Goal: Task Accomplishment & Management: Complete application form

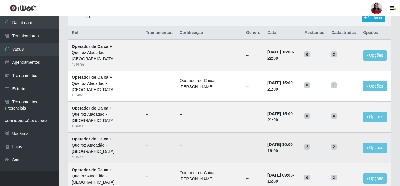
scroll to position [59, 0]
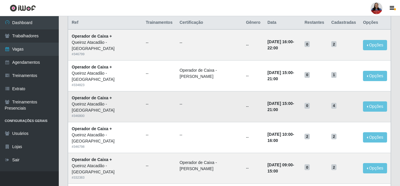
click at [280, 103] on time "[DATE] 15:00" at bounding box center [280, 103] width 25 height 5
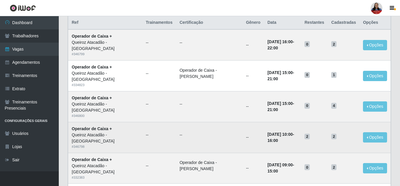
click at [264, 126] on td "20/09/2025, 10:00 - 16:00" at bounding box center [282, 137] width 37 height 31
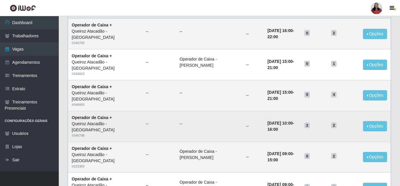
scroll to position [69, 0]
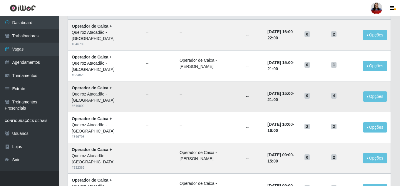
drag, startPoint x: 255, startPoint y: 95, endPoint x: 295, endPoint y: 93, distance: 40.0
click at [295, 93] on td "20/09/2025, 15:00 - 21:00" at bounding box center [282, 96] width 37 height 31
click at [243, 109] on td "--" at bounding box center [253, 96] width 21 height 31
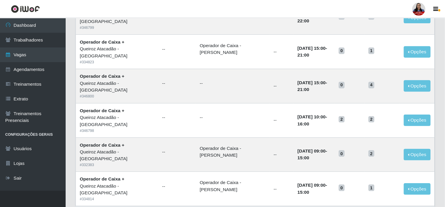
scroll to position [70, 0]
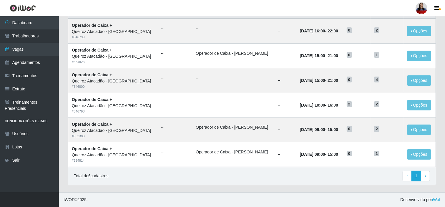
drag, startPoint x: 398, startPoint y: 0, endPoint x: 241, endPoint y: 174, distance: 233.6
click at [241, 174] on div "Total de 6 cadastros. ‹ Previous 1 › Next" at bounding box center [252, 176] width 356 height 11
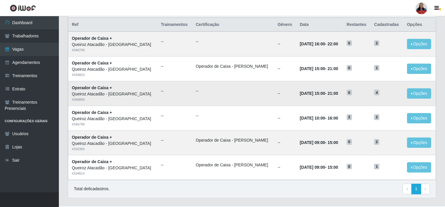
scroll to position [37, 0]
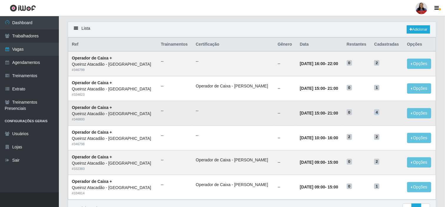
drag, startPoint x: 371, startPoint y: 114, endPoint x: 378, endPoint y: 115, distance: 7.1
click at [378, 115] on td "4" at bounding box center [386, 113] width 33 height 25
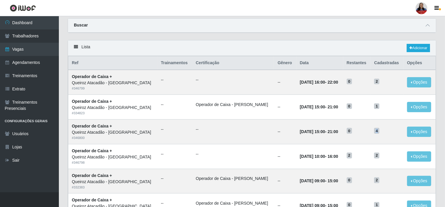
scroll to position [0, 0]
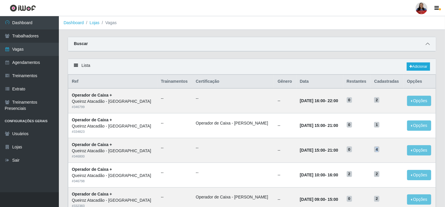
click at [401, 45] on icon at bounding box center [427, 44] width 4 height 4
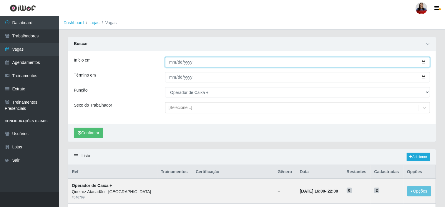
click at [401, 61] on input "2025-09-20" at bounding box center [297, 62] width 265 height 10
type input "[DATE]"
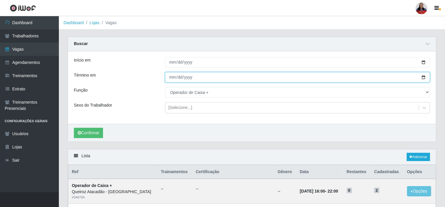
click at [401, 77] on input "[DATE]" at bounding box center [297, 77] width 265 height 10
type input "2025-09-21"
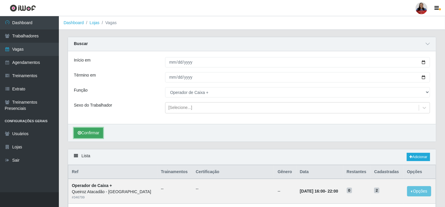
click at [101, 131] on button "Confirmar" at bounding box center [88, 133] width 29 height 10
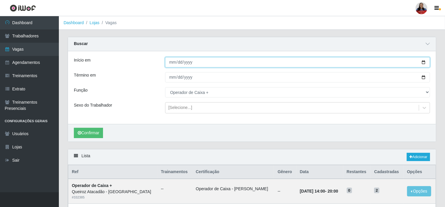
click at [401, 61] on input "2025-09-21" at bounding box center [297, 62] width 265 height 10
type input "[DATE]"
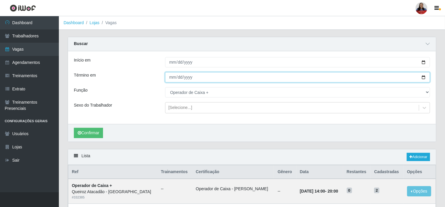
click at [401, 77] on input "2025-09-21" at bounding box center [297, 77] width 265 height 10
type input "[DATE]"
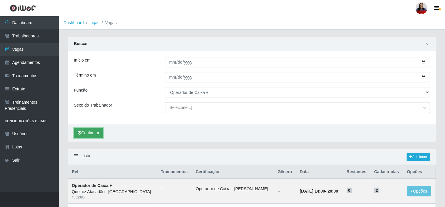
click at [101, 136] on button "Confirmar" at bounding box center [88, 133] width 29 height 10
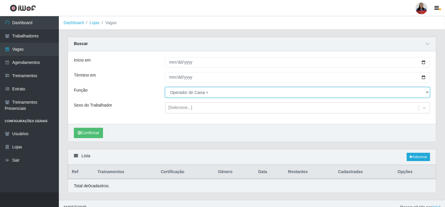
click at [181, 93] on select "[Selecione...] Auxiliar de Depósito Auxiliar de Depósito + Auxiliar de Depósito…" at bounding box center [297, 92] width 265 height 10
select select "22"
click at [165, 87] on select "[Selecione...] Auxiliar de Depósito Auxiliar de Depósito + Auxiliar de Depósito…" at bounding box center [297, 92] width 265 height 10
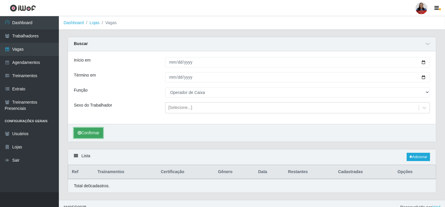
click at [96, 134] on button "Confirmar" at bounding box center [88, 133] width 29 height 10
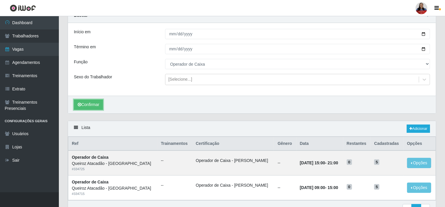
scroll to position [62, 0]
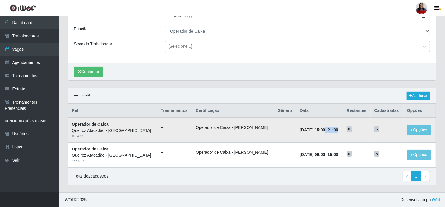
drag, startPoint x: 309, startPoint y: 130, endPoint x: 335, endPoint y: 132, distance: 25.4
click at [338, 130] on td "22/09/2025, 15:00 - 21:00" at bounding box center [319, 129] width 47 height 25
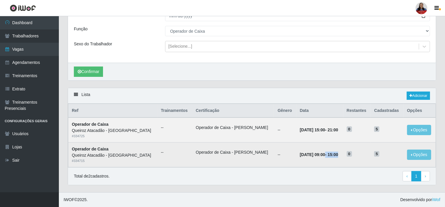
drag, startPoint x: 307, startPoint y: 154, endPoint x: 331, endPoint y: 155, distance: 24.1
click at [331, 155] on strong "22/09/2025, 09:00 - 15:00" at bounding box center [319, 154] width 38 height 5
click at [316, 155] on time "[DATE] 09:00" at bounding box center [312, 154] width 25 height 5
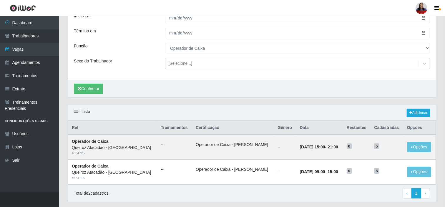
scroll to position [29, 0]
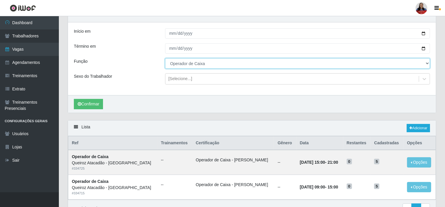
click at [242, 61] on select "[Selecione...] Auxiliar de Depósito Auxiliar de Depósito + Auxiliar de Depósito…" at bounding box center [297, 63] width 265 height 10
click at [165, 58] on select "[Selecione...] Auxiliar de Depósito Auxiliar de Depósito + Auxiliar de Depósito…" at bounding box center [297, 63] width 265 height 10
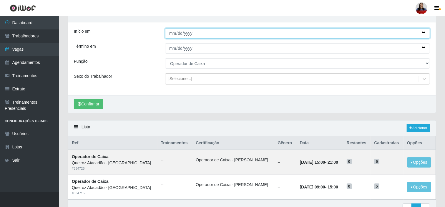
click at [401, 32] on input "[DATE]" at bounding box center [297, 33] width 265 height 10
type input "[DATE]"
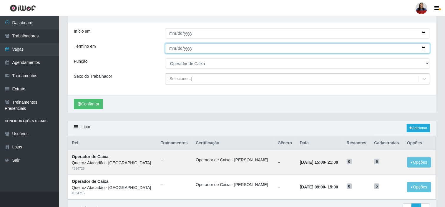
click at [401, 48] on input "[DATE]" at bounding box center [297, 48] width 265 height 10
click at [401, 46] on input "2025-09-27" at bounding box center [297, 48] width 265 height 10
type input "[DATE]"
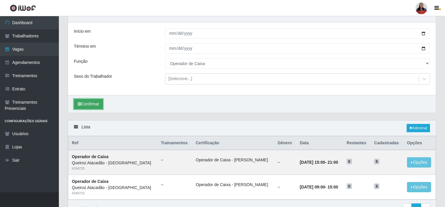
click at [92, 104] on button "Confirmar" at bounding box center [88, 104] width 29 height 10
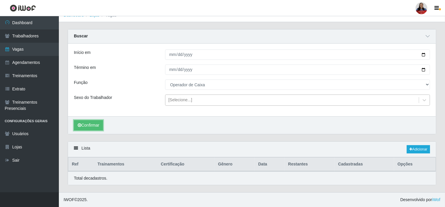
scroll to position [8, 0]
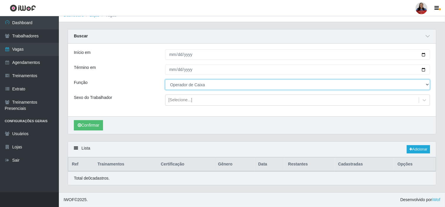
click at [206, 86] on select "[Selecione...] Auxiliar de Depósito Auxiliar de Depósito + Auxiliar de Depósito…" at bounding box center [297, 84] width 265 height 10
select select "72"
click at [165, 79] on select "[Selecione...] Auxiliar de Depósito Auxiliar de Depósito + Auxiliar de Depósito…" at bounding box center [297, 84] width 265 height 10
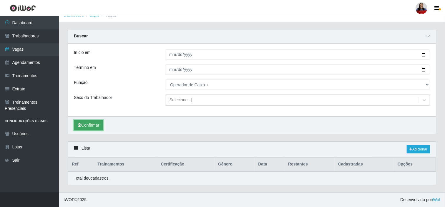
click at [98, 124] on button "Confirmar" at bounding box center [88, 125] width 29 height 10
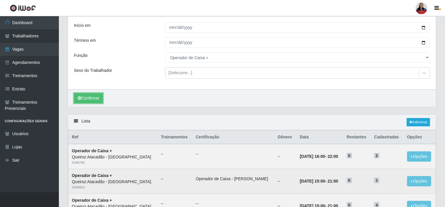
scroll to position [8, 0]
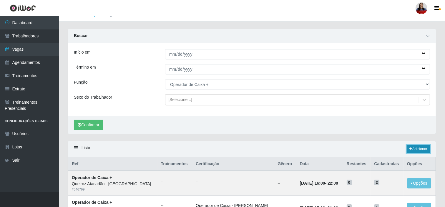
click at [401, 150] on link "Adicionar" at bounding box center [417, 149] width 23 height 8
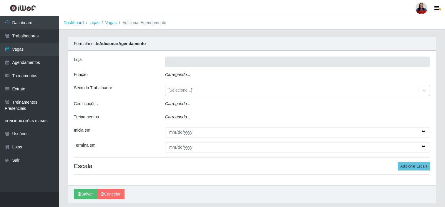
type input "Queiroz Atacadão - [GEOGRAPHIC_DATA]"
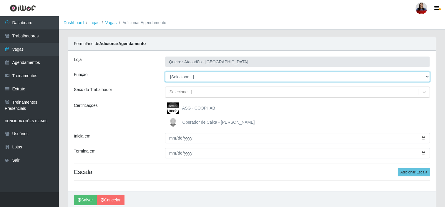
click at [206, 75] on select "[Selecione...] Auxiliar de Depósito Auxiliar de Depósito + Auxiliar de Depósito…" at bounding box center [297, 76] width 265 height 10
select select "72"
click at [165, 71] on select "[Selecione...] Auxiliar de Depósito Auxiliar de Depósito + Auxiliar de Depósito…" at bounding box center [297, 76] width 265 height 10
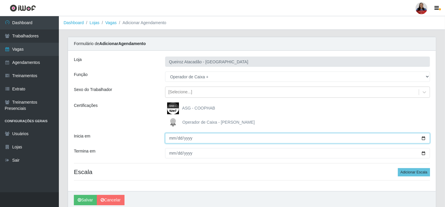
drag, startPoint x: 425, startPoint y: 139, endPoint x: 422, endPoint y: 138, distance: 3.4
click at [401, 139] on input "Inicia em" at bounding box center [297, 138] width 265 height 10
type input "2025-09-21"
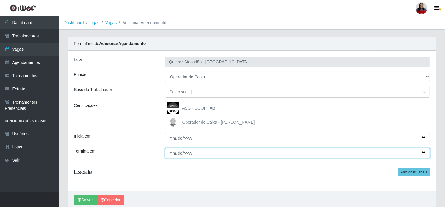
drag, startPoint x: 424, startPoint y: 154, endPoint x: 412, endPoint y: 155, distance: 11.5
click at [401, 154] on input "Termina em" at bounding box center [297, 153] width 265 height 10
type input "2025-09-21"
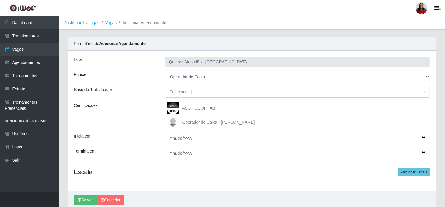
click at [337, 119] on div "Operador de Caixa - [PERSON_NAME]" at bounding box center [297, 122] width 265 height 12
click at [230, 122] on span "Operador de Caixa - [PERSON_NAME]" at bounding box center [218, 122] width 72 height 5
click at [0, 0] on input "Operador de Caixa - [PERSON_NAME]" at bounding box center [0, 0] width 0 height 0
click at [401, 172] on button "Adicionar Escala" at bounding box center [414, 172] width 32 height 8
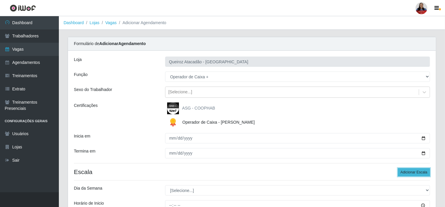
click at [401, 172] on button "Adicionar Escala" at bounding box center [414, 172] width 32 height 8
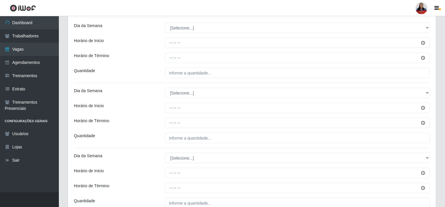
scroll to position [131, 0]
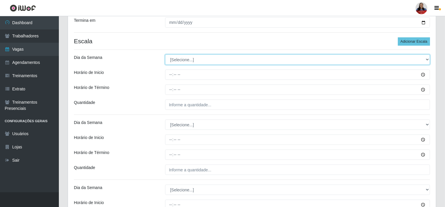
click at [221, 57] on select "[Selecione...] Segunda Terça Quarta Quinta Sexta Sábado Domingo" at bounding box center [297, 59] width 265 height 10
select select "0"
click at [165, 54] on select "[Selecione...] Segunda Terça Quarta Quinta Sexta Sábado Domingo" at bounding box center [297, 59] width 265 height 10
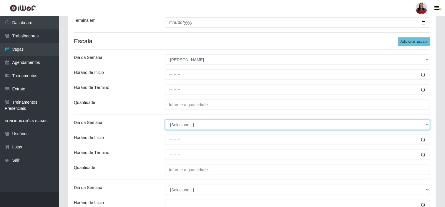
click at [194, 123] on select "[Selecione...] Segunda Terça Quarta Quinta Sexta Sábado Domingo" at bounding box center [297, 124] width 265 height 10
select select "0"
click at [165, 119] on select "[Selecione...] Segunda Terça Quarta Quinta Sexta Sábado Domingo" at bounding box center [297, 124] width 265 height 10
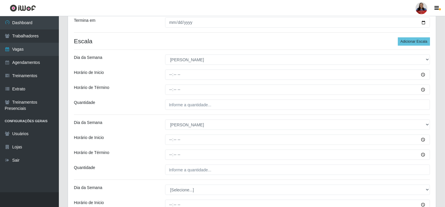
click at [137, 122] on div "Dia da Semana" at bounding box center [114, 124] width 91 height 10
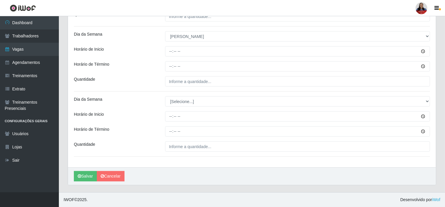
scroll to position [219, 0]
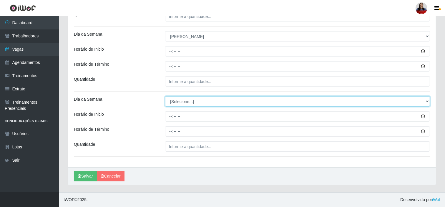
click at [176, 103] on select "[Selecione...] Segunda Terça Quarta Quinta Sexta Sábado Domingo" at bounding box center [297, 101] width 265 height 10
select select "0"
click at [165, 96] on select "[Selecione...] Segunda Terça Quarta Quinta Sexta Sábado Domingo" at bounding box center [297, 101] width 265 height 10
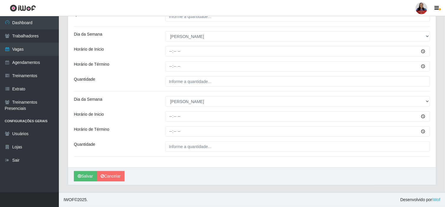
click at [155, 101] on div "Dia da Semana" at bounding box center [114, 101] width 91 height 10
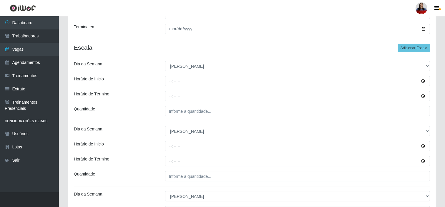
scroll to position [121, 0]
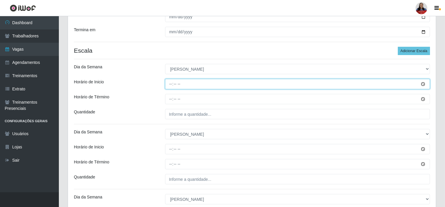
click at [169, 84] on input "Horário de Inicio" at bounding box center [297, 84] width 265 height 10
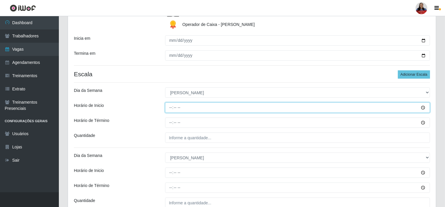
scroll to position [98, 0]
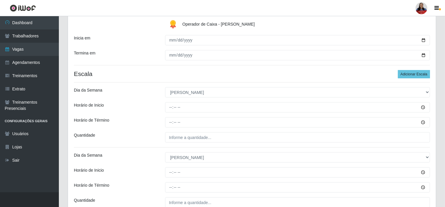
click at [159, 111] on div "Horário de Inicio" at bounding box center [114, 107] width 91 height 10
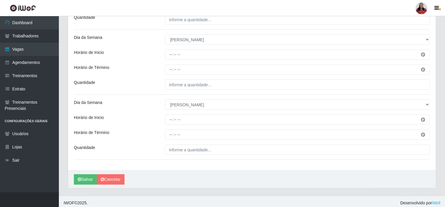
scroll to position [219, 0]
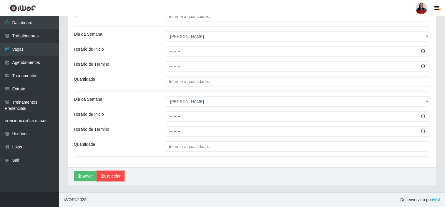
click at [115, 177] on link "Cancelar" at bounding box center [111, 176] width 28 height 10
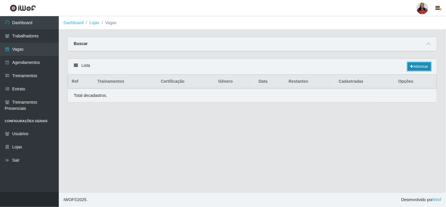
click at [401, 67] on link "Adicionar" at bounding box center [419, 66] width 23 height 8
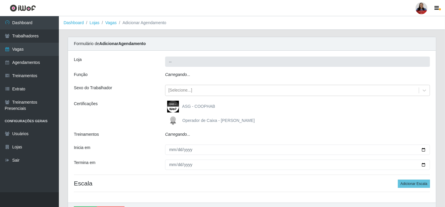
type input "Queiroz Atacadão - [GEOGRAPHIC_DATA]"
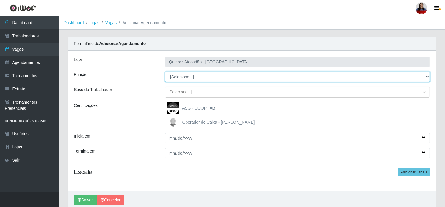
click at [199, 76] on select "[Selecione...] Auxiliar de Depósito Auxiliar de Depósito + Auxiliar de Depósito…" at bounding box center [297, 76] width 265 height 10
select select "72"
click at [165, 71] on select "[Selecione...] Auxiliar de Depósito Auxiliar de Depósito + Auxiliar de Depósito…" at bounding box center [297, 76] width 265 height 10
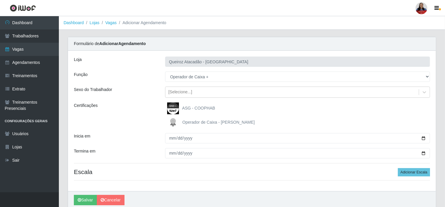
click at [210, 124] on span "Operador de Caixa - [PERSON_NAME]" at bounding box center [218, 122] width 72 height 5
click at [0, 0] on input "Operador de Caixa - [PERSON_NAME]" at bounding box center [0, 0] width 0 height 0
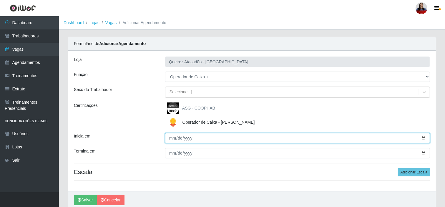
click at [401, 136] on input "Inicia em" at bounding box center [297, 138] width 265 height 10
type input "2025-09-21"
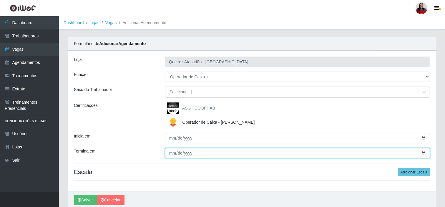
click at [401, 151] on input "Termina em" at bounding box center [297, 153] width 265 height 10
type input "2025-09-21"
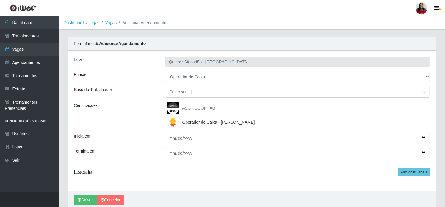
click at [147, 135] on div "Inicia em" at bounding box center [114, 138] width 91 height 10
click at [401, 172] on button "Adicionar Escala" at bounding box center [414, 172] width 32 height 8
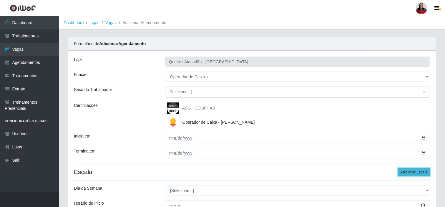
click at [401, 171] on button "Adicionar Escala" at bounding box center [414, 172] width 32 height 8
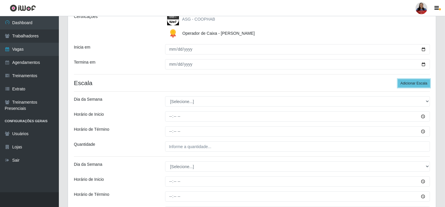
scroll to position [98, 0]
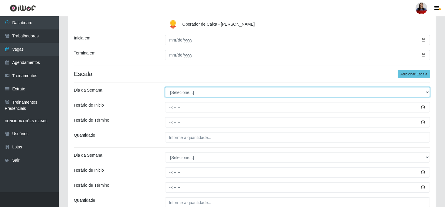
click at [258, 93] on select "[Selecione...] Segunda Terça Quarta Quinta Sexta Sábado Domingo" at bounding box center [297, 92] width 265 height 10
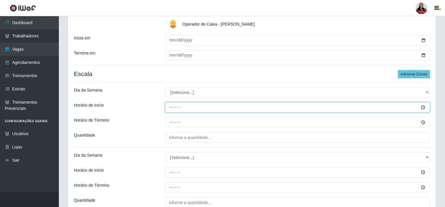
click at [171, 105] on input "Horário de Inicio" at bounding box center [297, 107] width 265 height 10
type input "08:00"
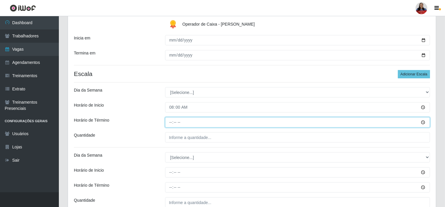
type input "14:00"
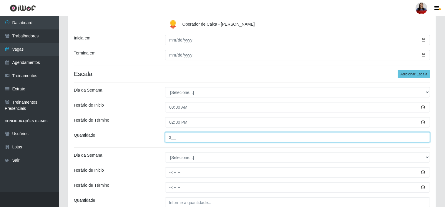
type input "3__"
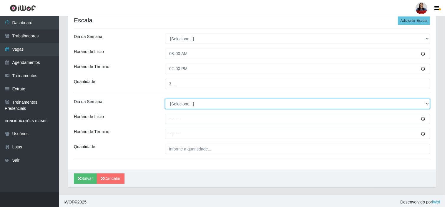
scroll to position [154, 0]
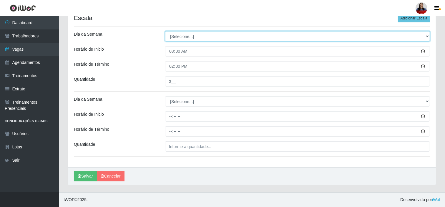
click at [189, 39] on select "[Selecione...] Segunda Terça Quarta Quinta Sexta Sábado Domingo" at bounding box center [297, 36] width 265 height 10
select select "0"
click at [165, 31] on select "[Selecione...] Segunda Terça Quarta Quinta Sexta Sábado Domingo" at bounding box center [297, 36] width 265 height 10
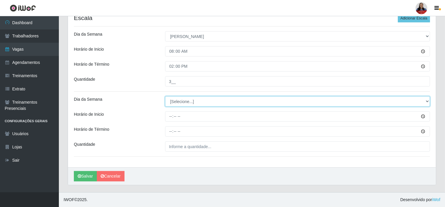
click at [190, 101] on select "[Selecione...] Segunda Terça Quarta Quinta Sexta Sábado Domingo" at bounding box center [297, 101] width 265 height 10
select select "0"
click at [165, 96] on select "[Selecione...] Segunda Terça Quarta Quinta Sexta Sábado Domingo" at bounding box center [297, 101] width 265 height 10
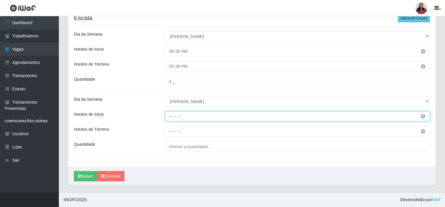
click at [170, 118] on input "Horário de Inicio" at bounding box center [297, 116] width 265 height 10
type input "14:00"
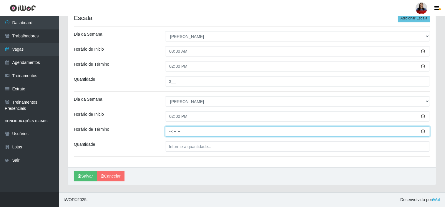
type input "20:00"
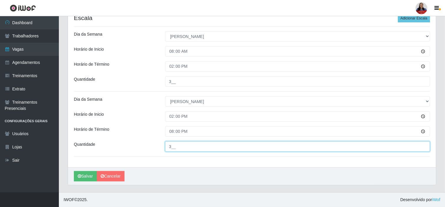
type input "3__"
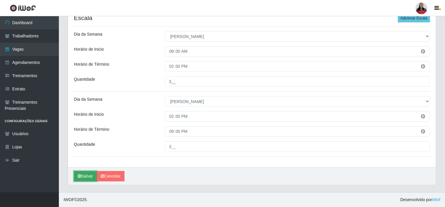
click at [93, 175] on button "Salvar" at bounding box center [85, 176] width 23 height 10
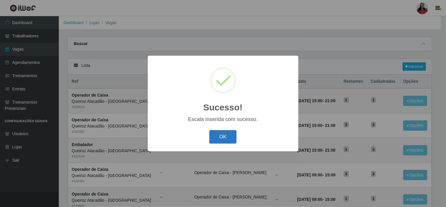
click at [229, 140] on button "OK" at bounding box center [222, 137] width 27 height 14
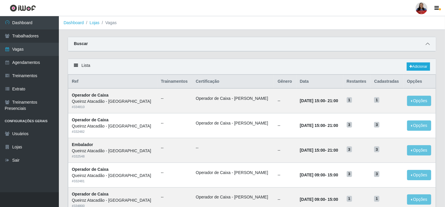
click at [401, 42] on icon at bounding box center [427, 44] width 4 height 4
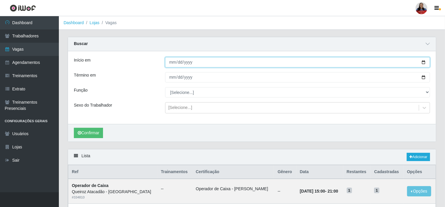
click at [401, 60] on input "Início em" at bounding box center [297, 62] width 265 height 10
type input "[DATE]"
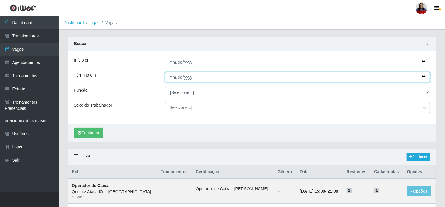
click at [401, 79] on input "Término em" at bounding box center [297, 77] width 265 height 10
type input "[DATE]"
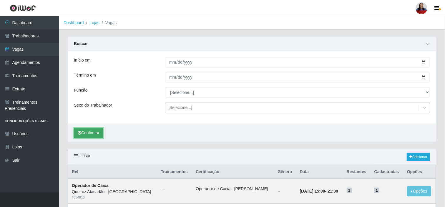
click at [99, 136] on button "Confirmar" at bounding box center [88, 133] width 29 height 10
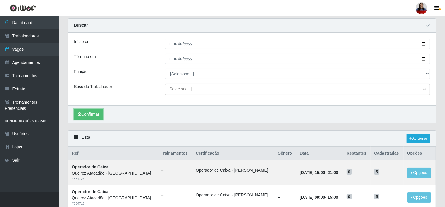
scroll to position [13, 0]
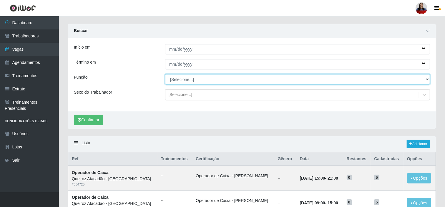
click at [204, 80] on select "[Selecione...] Auxiliar de Depósito Auxiliar de Depósito + Auxiliar de Depósito…" at bounding box center [297, 79] width 265 height 10
select select "22"
click at [165, 74] on select "[Selecione...] Auxiliar de Depósito Auxiliar de Depósito + Auxiliar de Depósito…" at bounding box center [297, 79] width 265 height 10
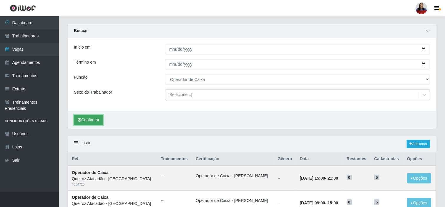
click at [96, 118] on button "Confirmar" at bounding box center [88, 120] width 29 height 10
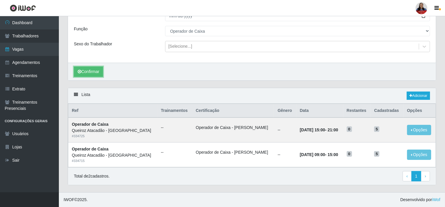
scroll to position [62, 0]
click at [401, 91] on link "Adicionar" at bounding box center [417, 95] width 23 height 8
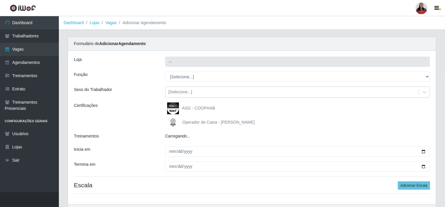
type input "Queiroz Atacadão - [GEOGRAPHIC_DATA]"
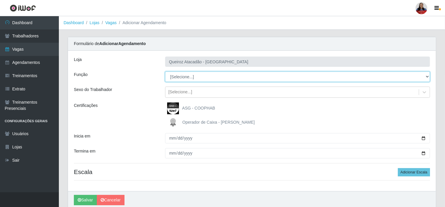
click at [203, 79] on select "[Selecione...] Auxiliar de Depósito Auxiliar de Depósito + Auxiliar de Depósito…" at bounding box center [297, 76] width 265 height 10
select select "22"
click at [165, 71] on select "[Selecione...] Auxiliar de Depósito Auxiliar de Depósito + Auxiliar de Depósito…" at bounding box center [297, 76] width 265 height 10
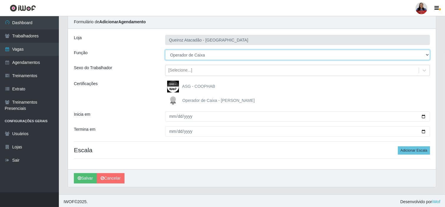
scroll to position [24, 0]
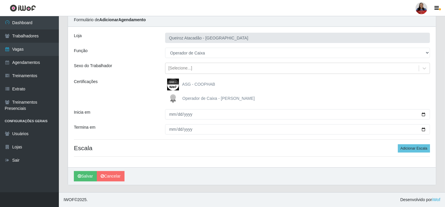
click at [198, 93] on label "Operador de Caixa - [PERSON_NAME]" at bounding box center [211, 99] width 88 height 12
click at [0, 0] on input "Operador de Caixa - [PERSON_NAME]" at bounding box center [0, 0] width 0 height 0
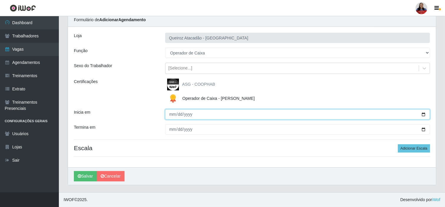
click at [401, 113] on input "Inicia em" at bounding box center [297, 114] width 265 height 10
type input "[DATE]"
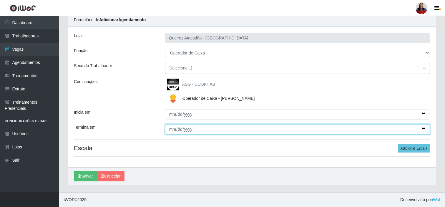
drag, startPoint x: 424, startPoint y: 130, endPoint x: 407, endPoint y: 134, distance: 17.5
click at [401, 130] on input "Termina em" at bounding box center [297, 129] width 265 height 10
type input "[DATE]"
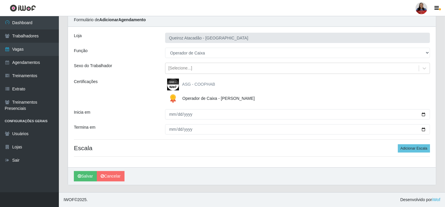
click at [316, 90] on div "ASG - COOPHAB" at bounding box center [297, 85] width 265 height 12
click at [401, 146] on button "Adicionar Escala" at bounding box center [414, 148] width 32 height 8
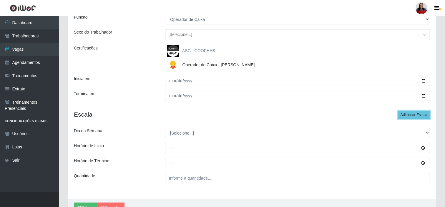
scroll to position [89, 0]
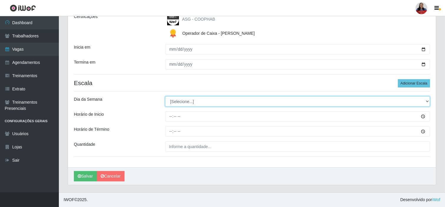
click at [204, 99] on select "[Selecione...] Segunda Terça Quarta Quinta Sexta Sábado Domingo" at bounding box center [297, 101] width 265 height 10
select select "1"
click at [165, 96] on select "[Selecione...] Segunda Terça Quarta Quinta Sexta Sábado Domingo" at bounding box center [297, 101] width 265 height 10
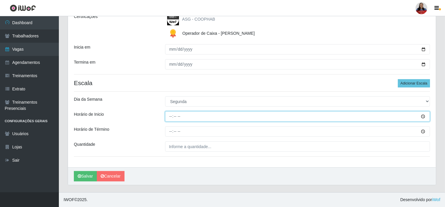
click at [171, 115] on input "Horário de Inicio" at bounding box center [297, 116] width 265 height 10
type input "16:00"
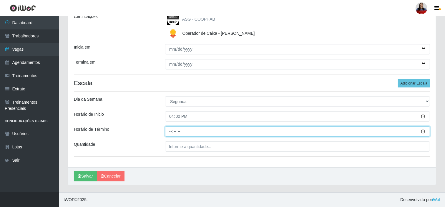
type input "22:00"
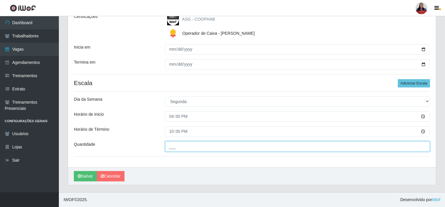
click at [176, 142] on input "___" at bounding box center [297, 146] width 265 height 10
type input "2__"
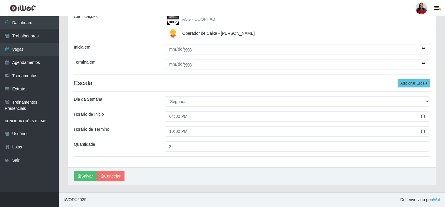
click at [146, 143] on div "Quantidade" at bounding box center [114, 146] width 91 height 10
click at [84, 177] on button "Salvar" at bounding box center [85, 176] width 23 height 10
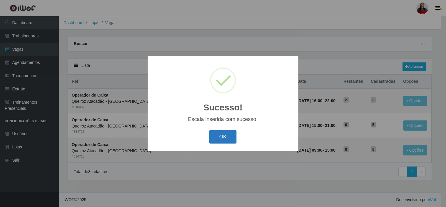
click at [223, 136] on button "OK" at bounding box center [222, 137] width 27 height 14
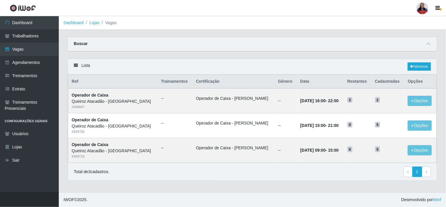
click at [401, 39] on div "Buscar" at bounding box center [252, 44] width 369 height 14
click at [401, 44] on icon at bounding box center [429, 44] width 4 height 4
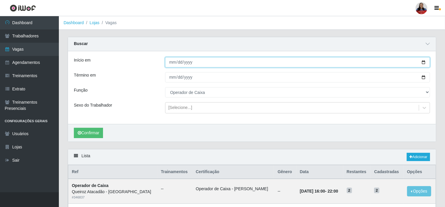
click at [401, 62] on input "2025-09-22" at bounding box center [297, 62] width 265 height 10
type input "[DATE]"
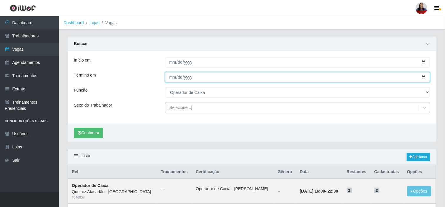
click at [401, 75] on input "2025-09-22" at bounding box center [297, 77] width 265 height 10
click at [401, 78] on input "2025-09-22" at bounding box center [297, 77] width 265 height 10
type input "[DATE]"
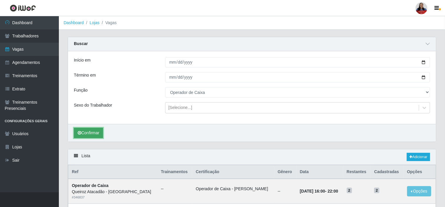
drag, startPoint x: 94, startPoint y: 133, endPoint x: 104, endPoint y: 118, distance: 17.8
click at [93, 133] on button "Confirmar" at bounding box center [88, 133] width 29 height 10
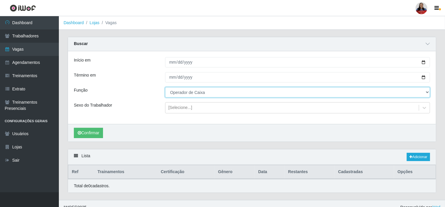
click at [187, 92] on select "[Selecione...] Auxiliar de Depósito Auxiliar de Depósito + Auxiliar de Depósito…" at bounding box center [297, 92] width 265 height 10
select select "72"
click at [165, 87] on select "[Selecione...] Auxiliar de Depósito Auxiliar de Depósito + Auxiliar de Depósito…" at bounding box center [297, 92] width 265 height 10
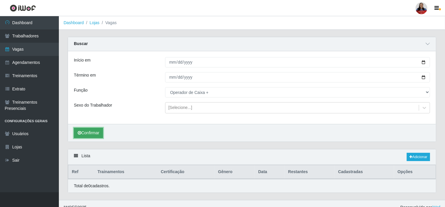
click at [82, 129] on button "Confirmar" at bounding box center [88, 133] width 29 height 10
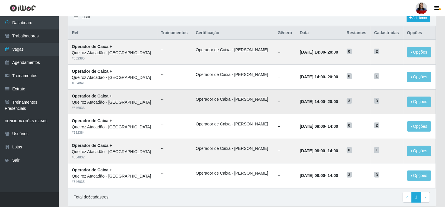
scroll to position [128, 0]
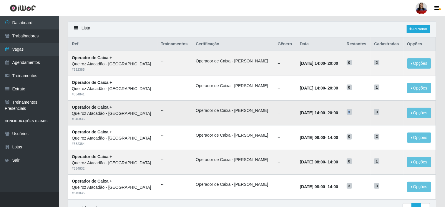
drag, startPoint x: 344, startPoint y: 109, endPoint x: 352, endPoint y: 114, distance: 8.9
click at [352, 114] on h5 "3" at bounding box center [356, 112] width 21 height 6
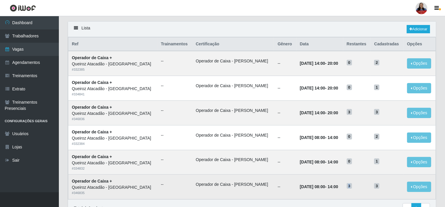
drag, startPoint x: 347, startPoint y: 185, endPoint x: 352, endPoint y: 189, distance: 5.8
click at [352, 186] on h5 "3" at bounding box center [356, 185] width 21 height 6
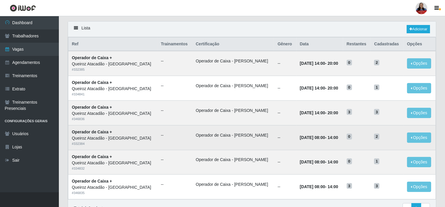
click at [358, 125] on td "0" at bounding box center [357, 137] width 28 height 25
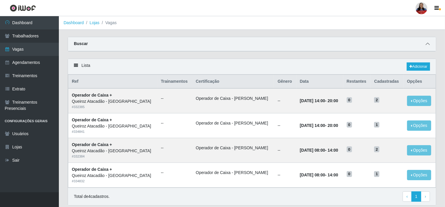
click at [427, 43] on icon at bounding box center [427, 44] width 4 height 4
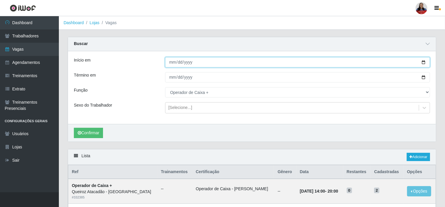
click at [422, 62] on input "[DATE]" at bounding box center [297, 62] width 265 height 10
type input "[DATE]"
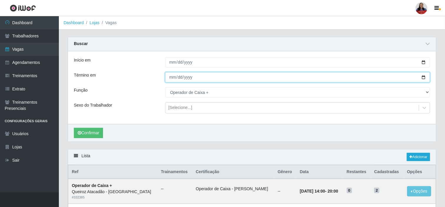
click at [424, 77] on input "[DATE]" at bounding box center [297, 77] width 265 height 10
type input "[DATE]"
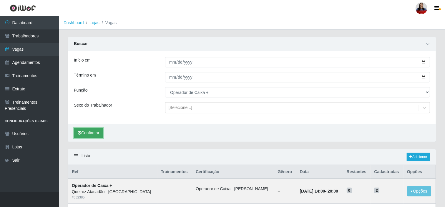
click at [99, 131] on button "Confirmar" at bounding box center [88, 133] width 29 height 10
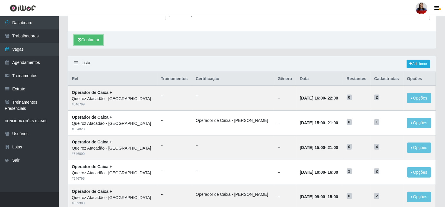
scroll to position [98, 0]
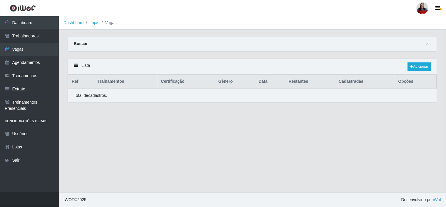
select select "72"
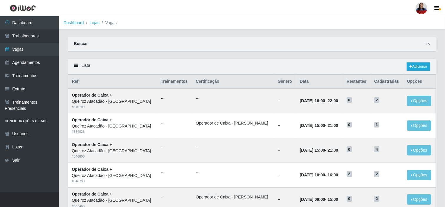
click at [426, 41] on span at bounding box center [427, 44] width 7 height 7
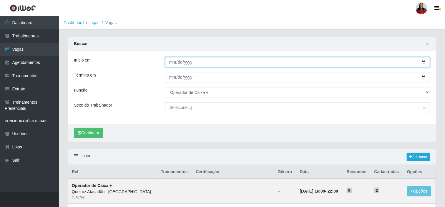
click at [422, 63] on input "[DATE]" at bounding box center [297, 62] width 265 height 10
type input "2025-09-21"
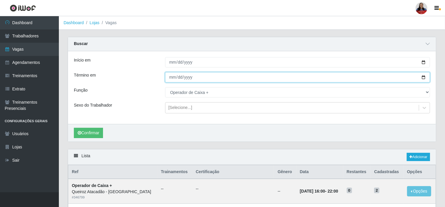
click at [424, 76] on input "[DATE]" at bounding box center [297, 77] width 265 height 10
type input "2025-09-21"
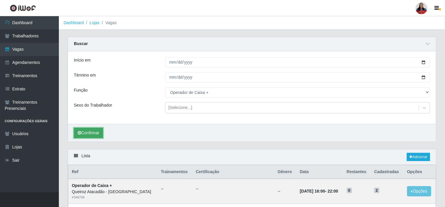
click at [98, 131] on button "Confirmar" at bounding box center [88, 133] width 29 height 10
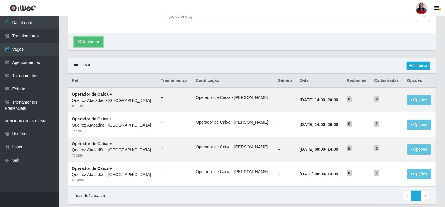
scroll to position [111, 0]
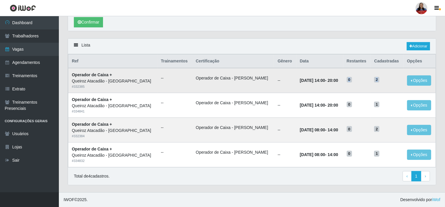
drag, startPoint x: 346, startPoint y: 78, endPoint x: 381, endPoint y: 81, distance: 35.2
click at [381, 81] on tr "Operador de Caixa + Queiroz Atacadão - Mossoró # 332385 -- Operador de Caixa - …" at bounding box center [251, 80] width 367 height 25
click at [360, 91] on td "0" at bounding box center [357, 80] width 28 height 25
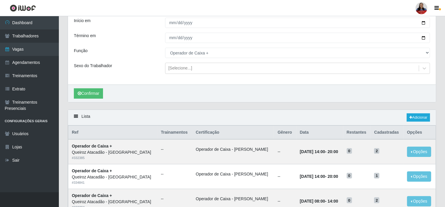
scroll to position [98, 0]
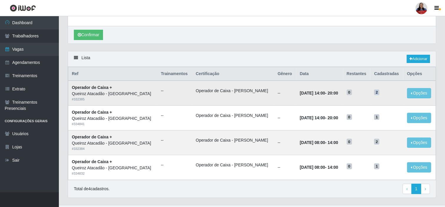
drag, startPoint x: 373, startPoint y: 91, endPoint x: 376, endPoint y: 93, distance: 3.4
click at [376, 93] on span "2" at bounding box center [376, 92] width 5 height 6
drag, startPoint x: 373, startPoint y: 90, endPoint x: 376, endPoint y: 93, distance: 4.2
click at [376, 93] on span "2" at bounding box center [376, 92] width 5 height 6
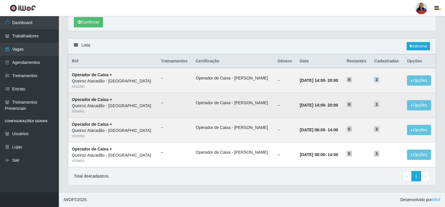
scroll to position [111, 0]
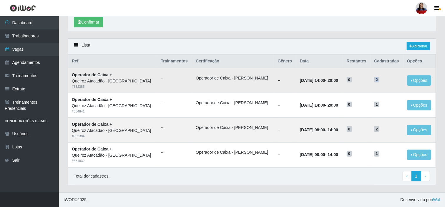
click at [374, 77] on span "2" at bounding box center [376, 80] width 5 height 6
drag, startPoint x: 321, startPoint y: 77, endPoint x: 337, endPoint y: 82, distance: 17.0
click at [337, 82] on td "[DATE] 14:00 - 20:00" at bounding box center [319, 80] width 47 height 25
drag, startPoint x: 306, startPoint y: 131, endPoint x: 331, endPoint y: 135, distance: 25.1
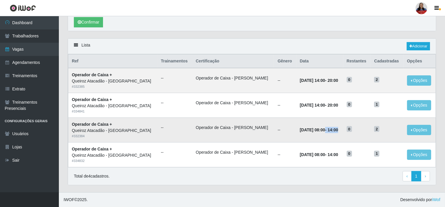
click at [331, 135] on td "21/09/2025, 08:00 - 14:00" at bounding box center [319, 129] width 47 height 25
click at [296, 122] on td "21/09/2025, 08:00 - 14:00" at bounding box center [319, 129] width 47 height 25
drag, startPoint x: 373, startPoint y: 129, endPoint x: 377, endPoint y: 130, distance: 5.0
click at [377, 130] on h5 "2" at bounding box center [387, 129] width 26 height 6
drag, startPoint x: 322, startPoint y: 81, endPoint x: 334, endPoint y: 85, distance: 12.8
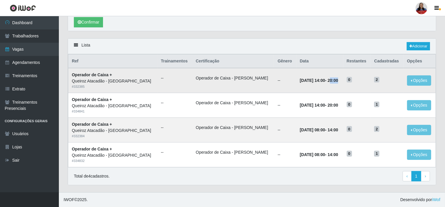
click at [334, 85] on td "[DATE] 14:00 - 20:00" at bounding box center [319, 80] width 47 height 25
click at [327, 79] on time "20:00" at bounding box center [332, 80] width 11 height 5
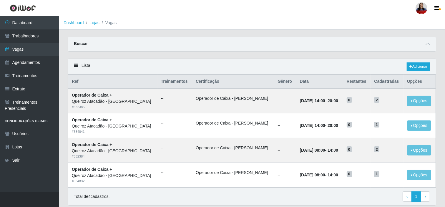
click at [433, 43] on div "Buscar" at bounding box center [252, 44] width 368 height 14
click at [426, 39] on div "Buscar" at bounding box center [252, 44] width 368 height 14
click at [428, 42] on icon at bounding box center [427, 44] width 4 height 4
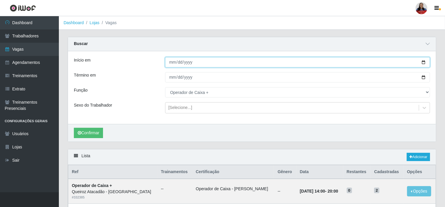
click at [422, 61] on input "2025-09-21" at bounding box center [297, 62] width 265 height 10
type input "[DATE]"
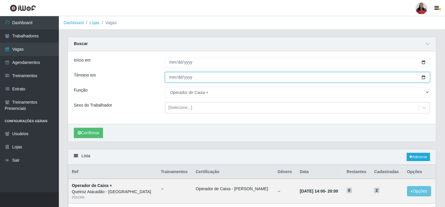
click at [422, 76] on input "2025-09-21" at bounding box center [297, 77] width 265 height 10
type input "[DATE]"
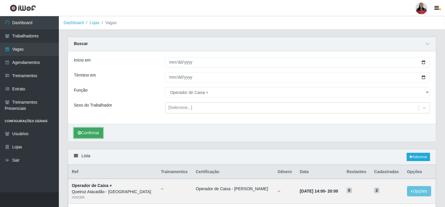
click at [91, 136] on button "Confirmar" at bounding box center [88, 133] width 29 height 10
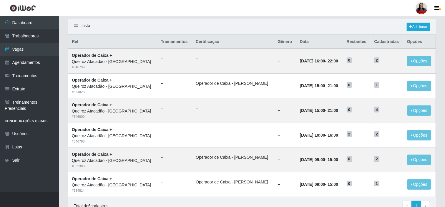
scroll to position [131, 0]
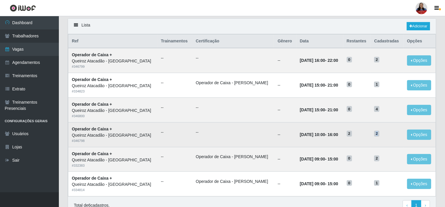
drag, startPoint x: 372, startPoint y: 132, endPoint x: 378, endPoint y: 136, distance: 6.9
click at [378, 136] on h5 "2" at bounding box center [387, 133] width 26 height 6
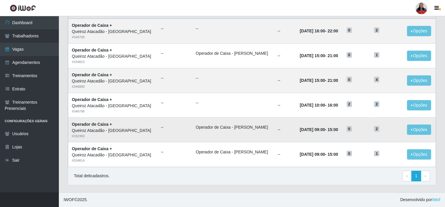
scroll to position [128, 0]
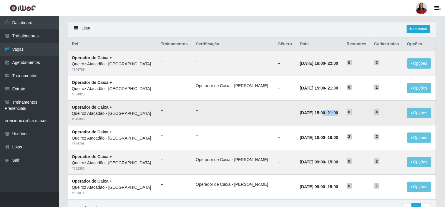
drag, startPoint x: 306, startPoint y: 112, endPoint x: 338, endPoint y: 116, distance: 32.9
click at [338, 116] on td "20/09/2025, 15:00 - 21:00" at bounding box center [319, 112] width 47 height 25
click at [339, 111] on td "20/09/2025, 15:00 - 21:00" at bounding box center [319, 112] width 47 height 25
click at [328, 110] on time "21:00" at bounding box center [332, 112] width 11 height 5
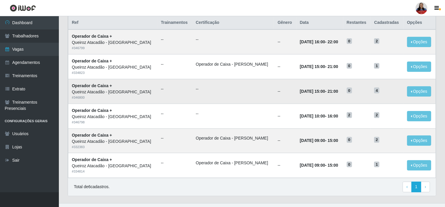
scroll to position [160, 0]
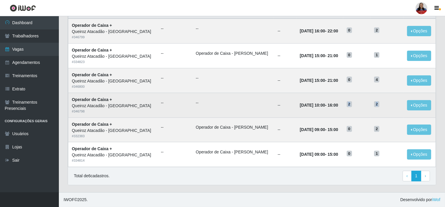
drag, startPoint x: 345, startPoint y: 106, endPoint x: 383, endPoint y: 109, distance: 38.1
click at [383, 109] on tr "Operador de Caixa + Queiroz Atacadão - Mossoró # 346798 -- -- -- 20/09/2025, 10…" at bounding box center [251, 105] width 367 height 25
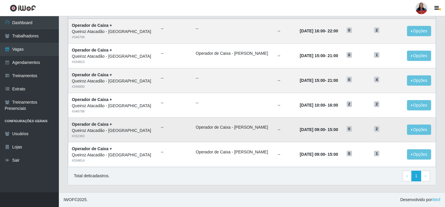
click at [361, 130] on h5 "0" at bounding box center [356, 128] width 21 height 6
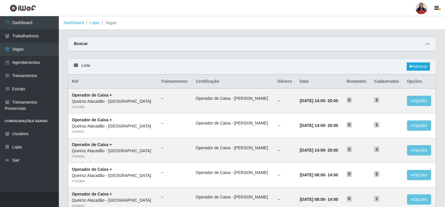
click at [428, 43] on icon at bounding box center [427, 44] width 4 height 4
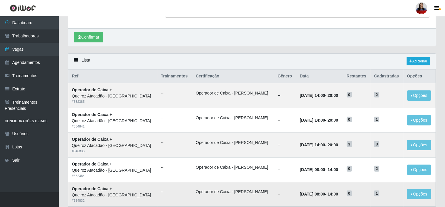
scroll to position [95, 0]
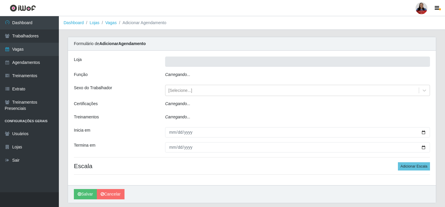
scroll to position [18, 0]
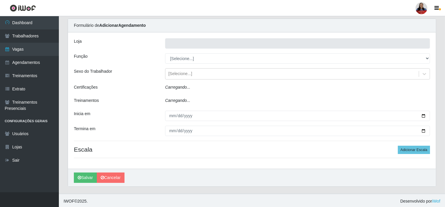
type input "Queiroz Atacadão - [GEOGRAPHIC_DATA]"
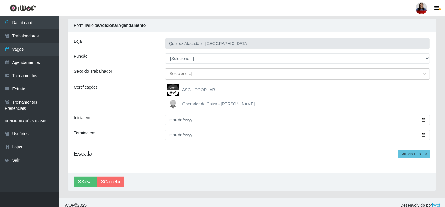
click at [116, 174] on div "[PERSON_NAME]" at bounding box center [252, 182] width 368 height 18
click at [116, 181] on link "Cancelar" at bounding box center [111, 181] width 28 height 10
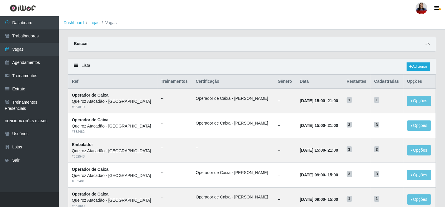
click at [426, 45] on icon at bounding box center [427, 44] width 4 height 4
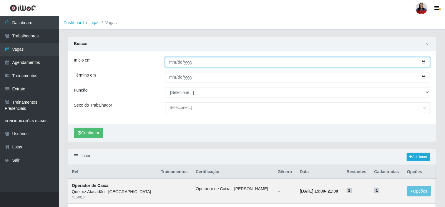
click at [424, 61] on input "Início em" at bounding box center [297, 62] width 265 height 10
click at [422, 61] on input "[DATE]" at bounding box center [297, 62] width 265 height 10
type input "[DATE]"
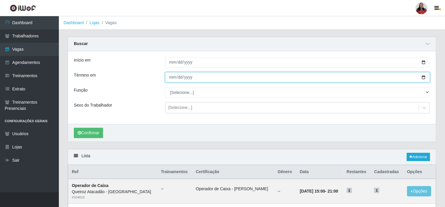
click at [422, 75] on input "Término em" at bounding box center [297, 77] width 265 height 10
type input "[DATE]"
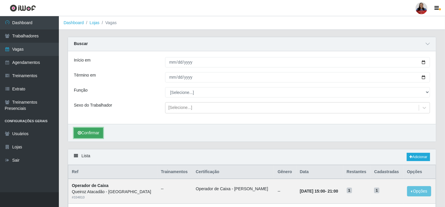
click at [99, 133] on button "Confirmar" at bounding box center [88, 133] width 29 height 10
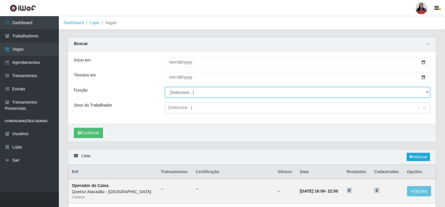
click at [189, 93] on select "[Selecione...] Auxiliar de Depósito Auxiliar de Depósito + Auxiliar de Depósito…" at bounding box center [297, 92] width 265 height 10
select select "22"
click at [165, 87] on select "[Selecione...] Auxiliar de Depósito Auxiliar de Depósito + Auxiliar de Depósito…" at bounding box center [297, 92] width 265 height 10
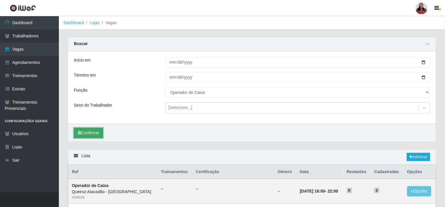
click at [98, 131] on button "Confirmar" at bounding box center [88, 133] width 29 height 10
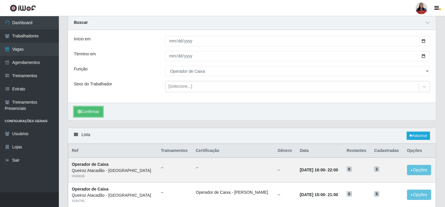
scroll to position [21, 0]
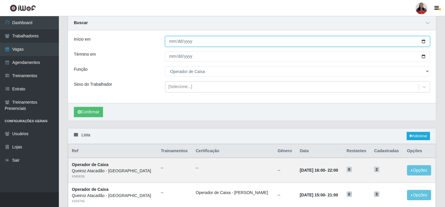
click at [422, 39] on input "2025-09-23" at bounding box center [297, 41] width 265 height 10
type input "2025-09-24"
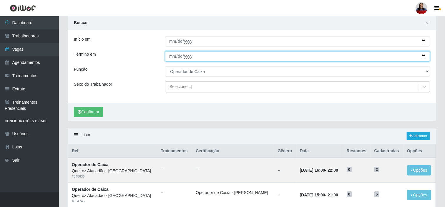
drag, startPoint x: 425, startPoint y: 57, endPoint x: 402, endPoint y: 69, distance: 26.2
click at [424, 57] on input "2025-09-23" at bounding box center [297, 56] width 265 height 10
type input "2025-09-24"
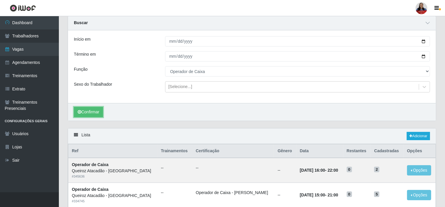
drag, startPoint x: 104, startPoint y: 114, endPoint x: 113, endPoint y: 110, distance: 10.3
click at [103, 114] on button "Confirmar" at bounding box center [88, 112] width 29 height 10
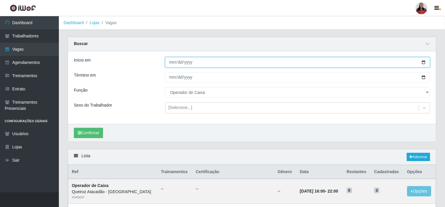
click at [423, 61] on input "2025-09-24" at bounding box center [297, 62] width 265 height 10
type input "2025-09-25"
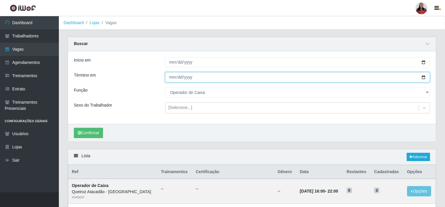
click at [423, 77] on input "2025-09-24" at bounding box center [297, 77] width 265 height 10
type input "2025-09-25"
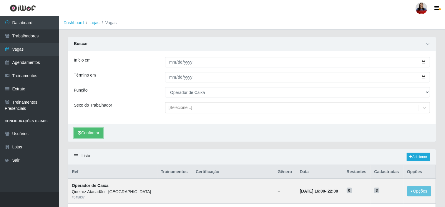
drag, startPoint x: 97, startPoint y: 135, endPoint x: 133, endPoint y: 129, distance: 35.8
click at [97, 135] on button "Confirmar" at bounding box center [88, 133] width 29 height 10
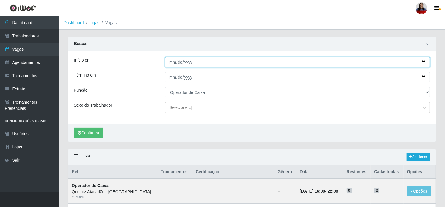
click at [424, 61] on input "2025-09-25" at bounding box center [297, 62] width 265 height 10
type input "2025-09-26"
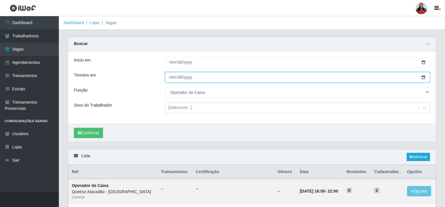
click at [424, 76] on input "2025-09-25" at bounding box center [297, 77] width 265 height 10
type input "2025-09-26"
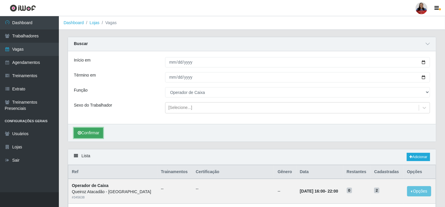
click at [98, 130] on button "Confirmar" at bounding box center [88, 133] width 29 height 10
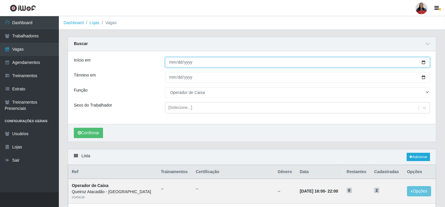
click at [425, 61] on input "2025-09-26" at bounding box center [297, 62] width 265 height 10
type input "2025-09-22"
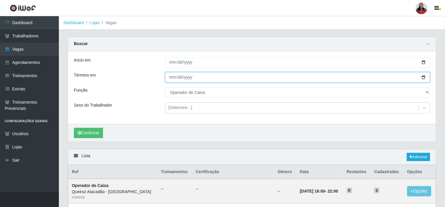
click at [422, 77] on input "2025-09-26" at bounding box center [297, 77] width 265 height 10
type input "2025-09-22"
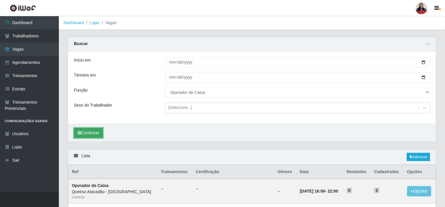
click at [90, 132] on button "Confirmar" at bounding box center [88, 133] width 29 height 10
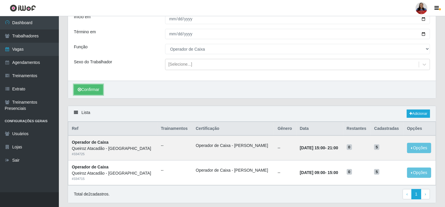
scroll to position [29, 0]
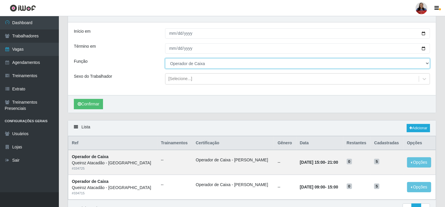
click at [226, 63] on select "[Selecione...] Auxiliar de Depósito Auxiliar de Depósito + Auxiliar de Depósito…" at bounding box center [297, 63] width 265 height 10
click at [165, 58] on select "[Selecione...] Auxiliar de Depósito Auxiliar de Depósito + Auxiliar de Depósito…" at bounding box center [297, 63] width 265 height 10
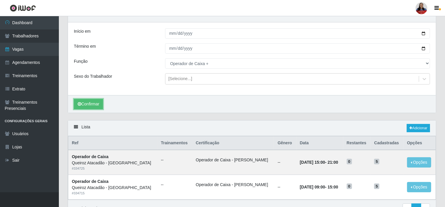
drag, startPoint x: 99, startPoint y: 104, endPoint x: 109, endPoint y: 100, distance: 11.3
click at [99, 105] on button "Confirmar" at bounding box center [88, 104] width 29 height 10
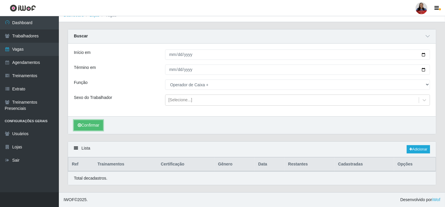
scroll to position [8, 0]
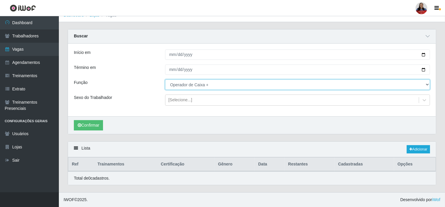
click at [196, 80] on select "[Selecione...] Auxiliar de Depósito Auxiliar de Depósito + Auxiliar de Depósito…" at bounding box center [297, 84] width 265 height 10
click at [165, 79] on select "[Selecione...] Auxiliar de Depósito Auxiliar de Depósito + Auxiliar de Depósito…" at bounding box center [297, 84] width 265 height 10
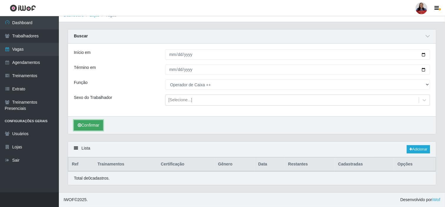
click at [98, 122] on button "Confirmar" at bounding box center [88, 125] width 29 height 10
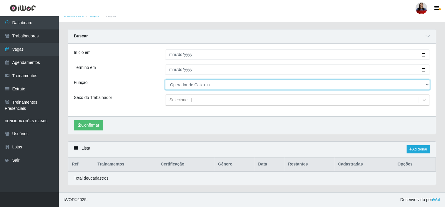
click at [175, 85] on select "[Selecione...] Auxiliar de Depósito Auxiliar de Depósito + Auxiliar de Depósito…" at bounding box center [297, 84] width 265 height 10
select select "22"
click at [165, 79] on select "[Selecione...] Auxiliar de Depósito Auxiliar de Depósito + Auxiliar de Depósito…" at bounding box center [297, 84] width 265 height 10
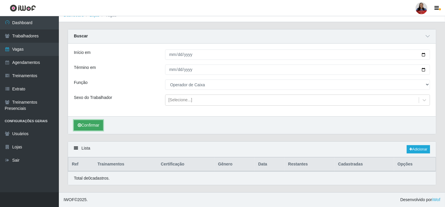
click at [98, 123] on button "Confirmar" at bounding box center [88, 125] width 29 height 10
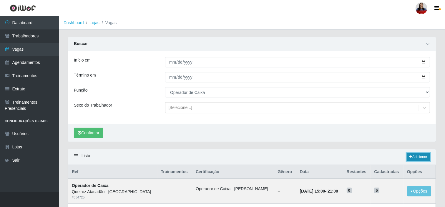
click at [415, 154] on link "Adicionar" at bounding box center [417, 157] width 23 height 8
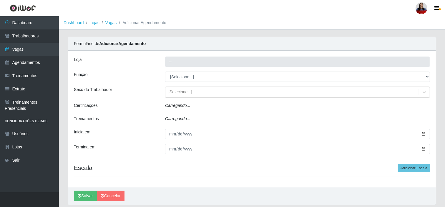
type input "Queiroz Atacadão - [GEOGRAPHIC_DATA]"
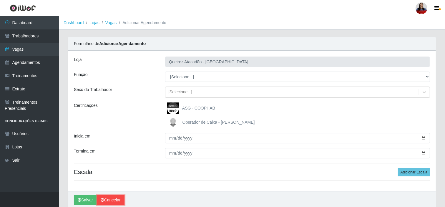
click at [114, 199] on link "Cancelar" at bounding box center [111, 200] width 28 height 10
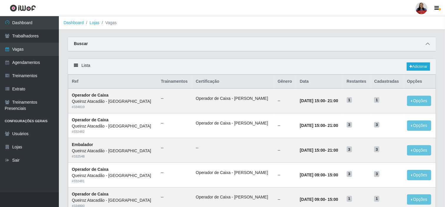
click at [424, 47] on span at bounding box center [427, 44] width 7 height 7
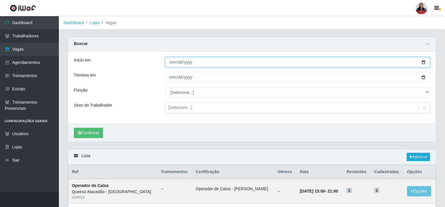
click at [421, 62] on input "Início em" at bounding box center [297, 62] width 265 height 10
type input "2025-09-22"
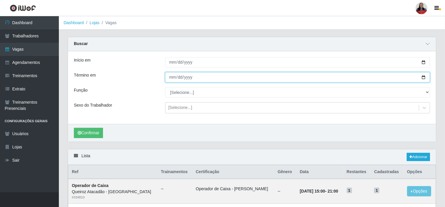
click at [425, 75] on input "Término em" at bounding box center [297, 77] width 265 height 10
type input "2025-09-22"
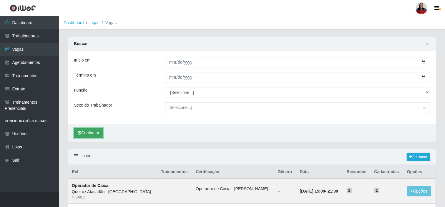
click at [99, 131] on button "Confirmar" at bounding box center [88, 133] width 29 height 10
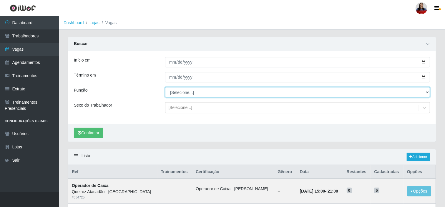
click at [203, 92] on select "[Selecione...] Auxiliar de Depósito Auxiliar de Depósito + Auxiliar de Depósito…" at bounding box center [297, 92] width 265 height 10
select select "22"
click at [165, 87] on select "[Selecione...] Auxiliar de Depósito Auxiliar de Depósito + Auxiliar de Depósito…" at bounding box center [297, 92] width 265 height 10
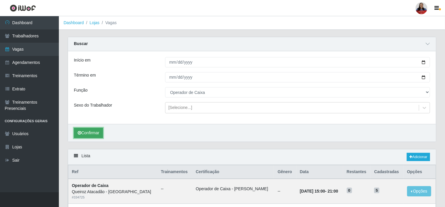
click at [90, 135] on button "Confirmar" at bounding box center [88, 133] width 29 height 10
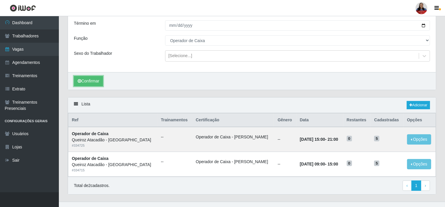
scroll to position [62, 0]
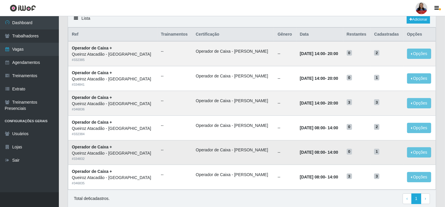
scroll to position [33, 0]
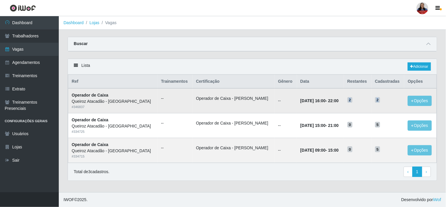
drag, startPoint x: 342, startPoint y: 99, endPoint x: 382, endPoint y: 105, distance: 39.9
click at [383, 104] on tr "Operador de [PERSON_NAME] - Mossoró # 346837 -- Operador de Caixa - Queiroz Ata…" at bounding box center [252, 100] width 369 height 25
click at [378, 107] on td "2" at bounding box center [388, 100] width 33 height 25
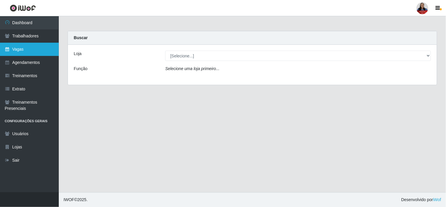
click at [19, 52] on link "Vagas" at bounding box center [29, 49] width 59 height 13
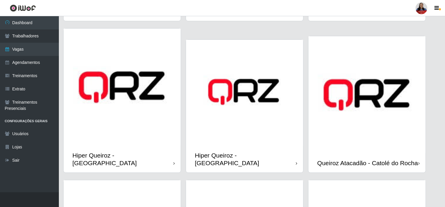
scroll to position [163, 0]
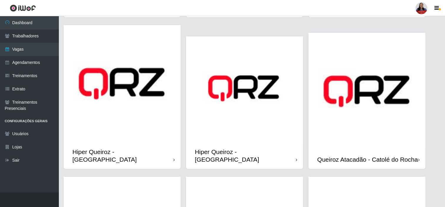
click at [148, 143] on div "Hiper Queiroz - [GEOGRAPHIC_DATA]" at bounding box center [122, 155] width 117 height 26
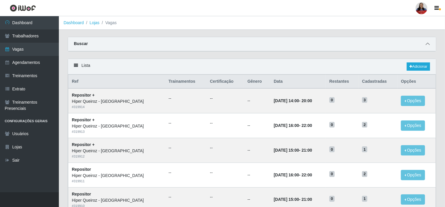
click at [428, 43] on icon at bounding box center [427, 44] width 4 height 4
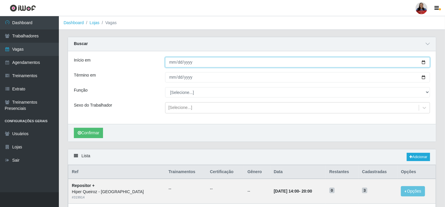
click at [424, 61] on input "Início em" at bounding box center [297, 62] width 265 height 10
type input "[DATE]"
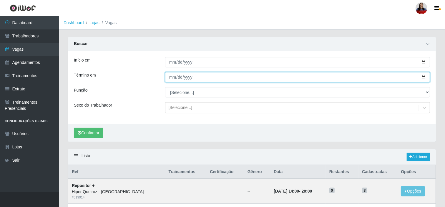
click at [424, 78] on input "Término em" at bounding box center [297, 77] width 265 height 10
type input "[DATE]"
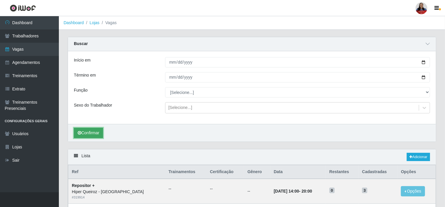
click at [81, 129] on button "Confirmar" at bounding box center [88, 133] width 29 height 10
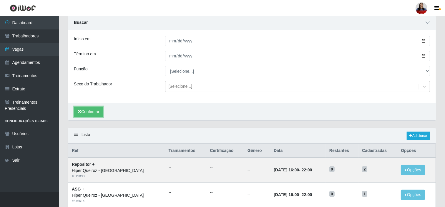
scroll to position [21, 0]
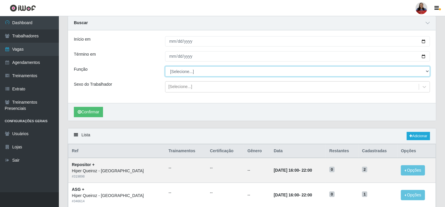
click at [180, 73] on select "[Selecione...] ASG ASG + ASG ++ Embalador Embalador + Embalador ++ Operador de …" at bounding box center [297, 71] width 265 height 10
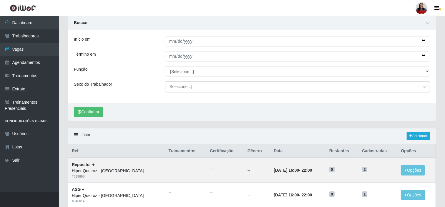
click at [144, 77] on div "Início em [DATE] Término em [DATE] Função [Selecione...] ASG ASG + ASG ++ Embal…" at bounding box center [252, 66] width 368 height 73
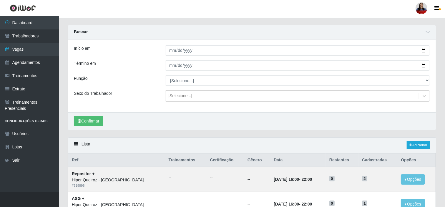
scroll to position [0, 0]
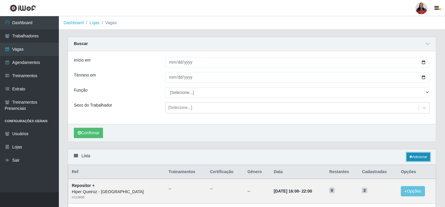
click at [412, 156] on link "Adicionar" at bounding box center [417, 157] width 23 height 8
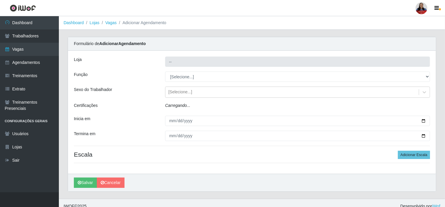
type input "Hiper Queiroz - [GEOGRAPHIC_DATA]"
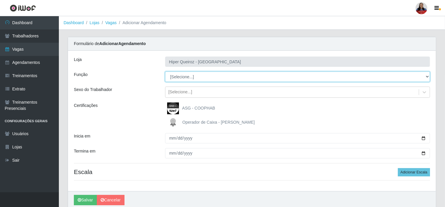
click at [190, 77] on select "[Selecione...] ASG ASG + ASG ++ Embalador Embalador + Embalador ++ Operador de …" at bounding box center [297, 76] width 265 height 10
select select "72"
click at [165, 71] on select "[Selecione...] ASG ASG + ASG ++ Embalador Embalador + Embalador ++ Operador de …" at bounding box center [297, 76] width 265 height 10
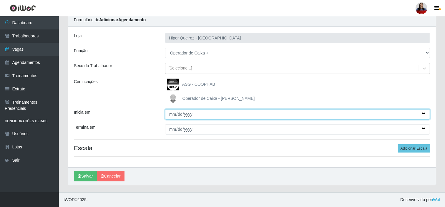
click at [423, 113] on input "Inicia em" at bounding box center [297, 114] width 265 height 10
click at [188, 110] on input "[DATE]" at bounding box center [297, 114] width 265 height 10
click at [424, 112] on input "[DATE]" at bounding box center [297, 114] width 265 height 10
type input "[DATE]"
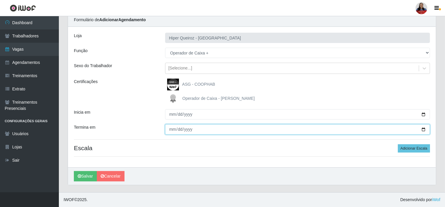
click at [422, 129] on input "Termina em" at bounding box center [297, 129] width 265 height 10
type input "[DATE]"
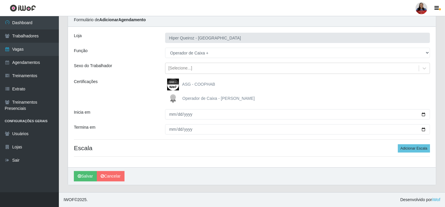
click at [150, 125] on div "Termina em" at bounding box center [114, 129] width 91 height 10
click at [408, 148] on button "Adicionar Escala" at bounding box center [414, 148] width 32 height 8
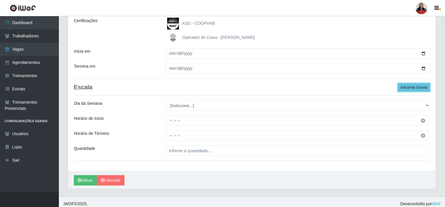
scroll to position [89, 0]
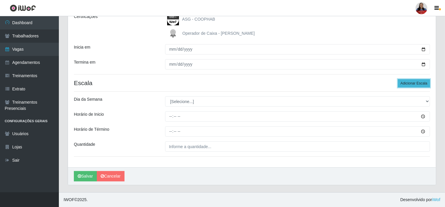
click at [411, 84] on button "Adicionar Escala" at bounding box center [414, 83] width 32 height 8
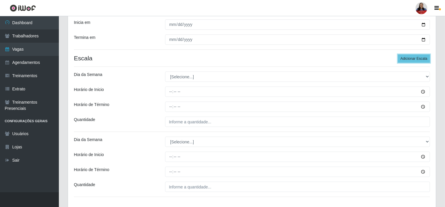
scroll to position [154, 0]
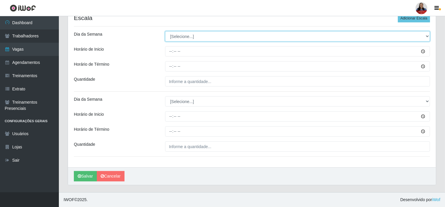
click at [241, 34] on select "[Selecione...] Segunda Terça Quarta Quinta Sexta Sábado Domingo" at bounding box center [297, 36] width 265 height 10
select select "0"
click at [165, 31] on select "[Selecione...] Segunda Terça Quarta Quinta Sexta Sábado Domingo" at bounding box center [297, 36] width 265 height 10
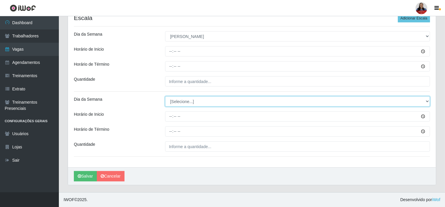
click at [196, 99] on select "[Selecione...] Segunda Terça Quarta Quinta Sexta Sábado Domingo" at bounding box center [297, 101] width 265 height 10
select select "0"
click at [165, 96] on select "[Selecione...] Segunda Terça Quarta Quinta Sexta Sábado Domingo" at bounding box center [297, 101] width 265 height 10
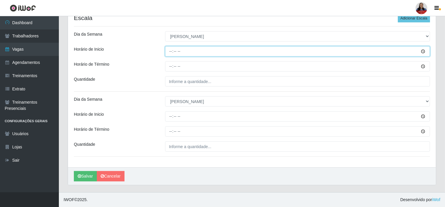
click at [170, 51] on input "Horário de Inicio" at bounding box center [297, 51] width 265 height 10
type input "11:00"
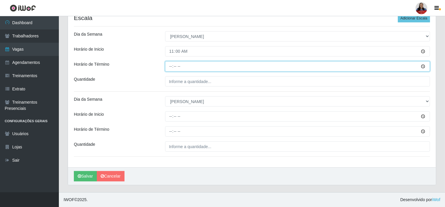
type input "17:00"
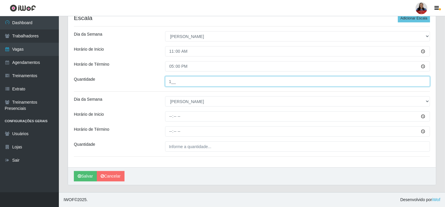
type input "1__"
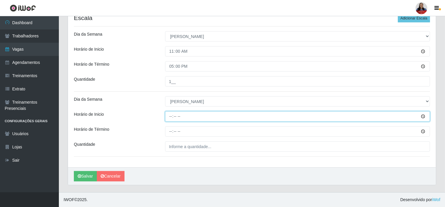
type input "14:00"
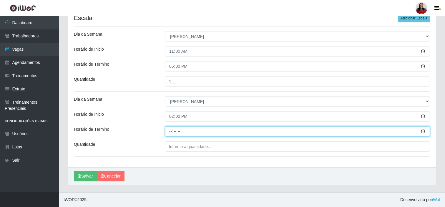
type input "20:00"
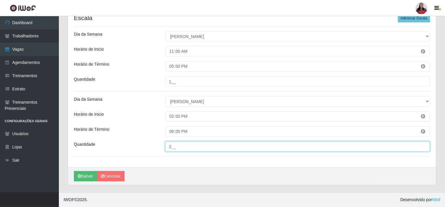
type input "2__"
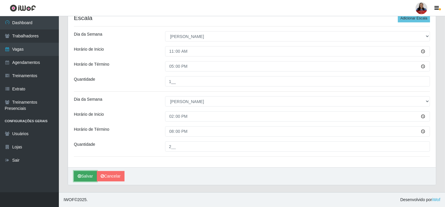
click at [81, 177] on icon "submit" at bounding box center [80, 176] width 4 height 4
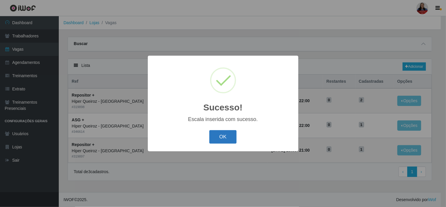
click at [225, 141] on button "OK" at bounding box center [222, 137] width 27 height 14
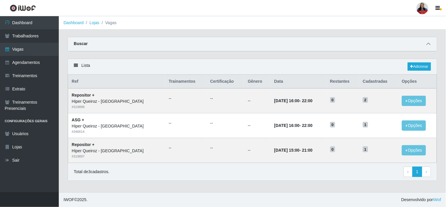
click at [429, 45] on icon at bounding box center [429, 44] width 4 height 4
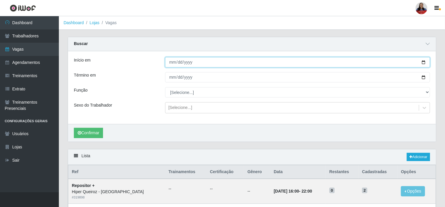
click at [424, 62] on input "[DATE]" at bounding box center [297, 62] width 265 height 10
type input "[DATE]"
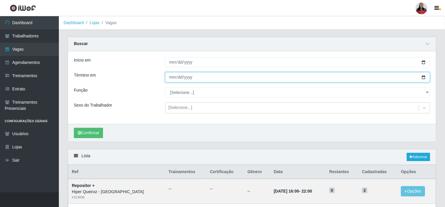
click at [421, 77] on input "[DATE]" at bounding box center [297, 77] width 265 height 10
type input "[DATE]"
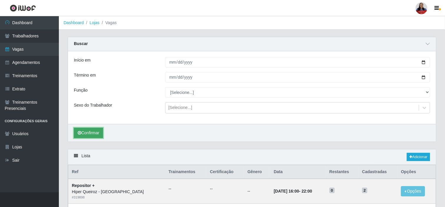
click at [93, 128] on button "Confirmar" at bounding box center [88, 133] width 29 height 10
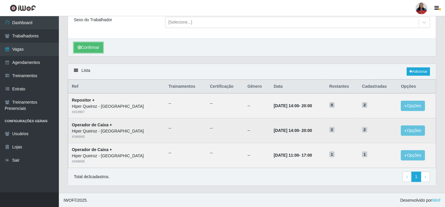
scroll to position [86, 0]
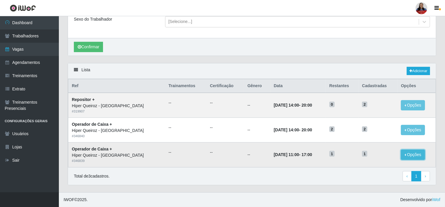
click at [410, 154] on button "Opções" at bounding box center [413, 154] width 24 height 10
click at [370, 146] on link "Editar" at bounding box center [367, 147] width 17 height 5
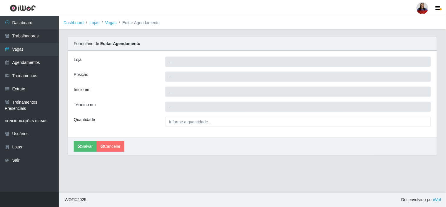
type input "Hiper Queiroz - [GEOGRAPHIC_DATA]"
type input "Operador de Caixa +"
type input "[DATE] 11:00:00"
type input "[DATE] 17:00:00"
type input "1__"
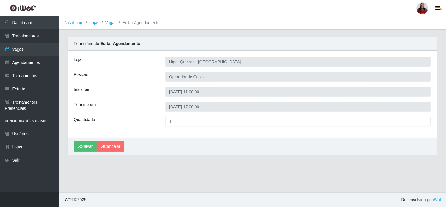
click at [207, 99] on div "Loja Hiper Queiroz - Nova Betânia Posição Operador de Caixa + Início em [DATE] …" at bounding box center [252, 94] width 369 height 87
click at [115, 145] on link "Cancelar" at bounding box center [111, 146] width 28 height 10
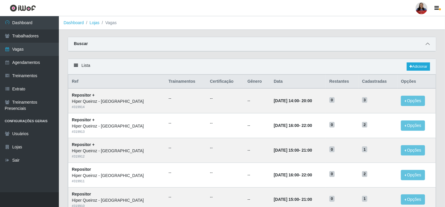
click at [426, 44] on icon at bounding box center [427, 44] width 4 height 4
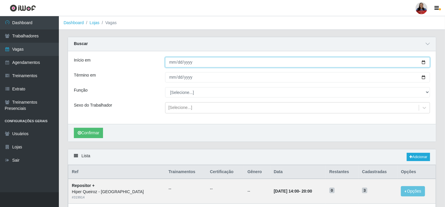
click at [424, 63] on input "Início em" at bounding box center [297, 62] width 265 height 10
type input "[DATE]"
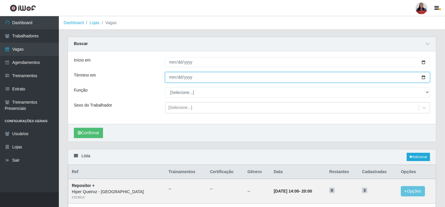
click at [422, 78] on input "Término em" at bounding box center [297, 77] width 265 height 10
type input "[DATE]"
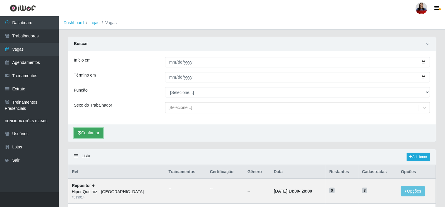
click at [97, 135] on button "Confirmar" at bounding box center [88, 133] width 29 height 10
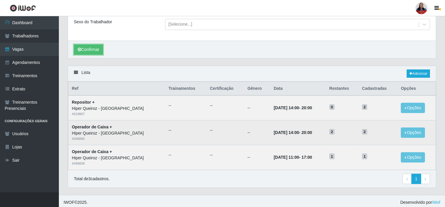
scroll to position [86, 0]
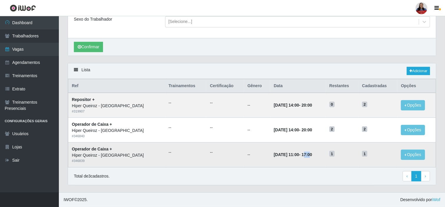
drag, startPoint x: 298, startPoint y: 153, endPoint x: 303, endPoint y: 154, distance: 5.7
click at [303, 154] on time "17:00" at bounding box center [306, 154] width 11 height 5
click at [304, 154] on time "17:00" at bounding box center [306, 154] width 11 height 5
click at [304, 153] on time "17:00" at bounding box center [306, 154] width 11 height 5
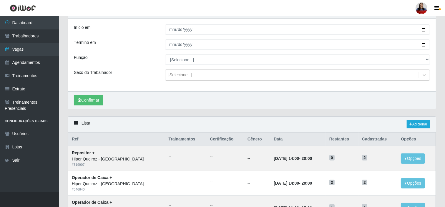
scroll to position [65, 0]
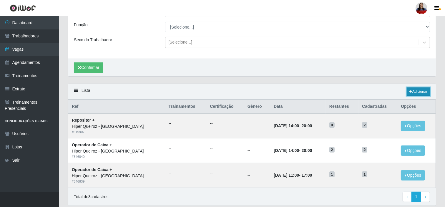
click at [416, 93] on link "Adicionar" at bounding box center [417, 91] width 23 height 8
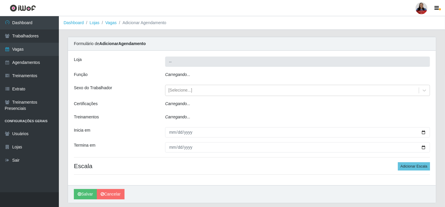
type input "Hiper Queiroz - [GEOGRAPHIC_DATA]"
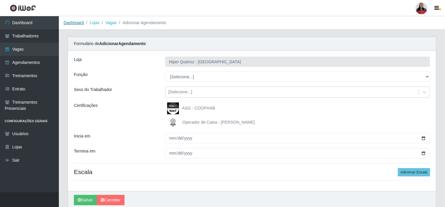
click at [73, 23] on link "Dashboard" at bounding box center [74, 22] width 20 height 5
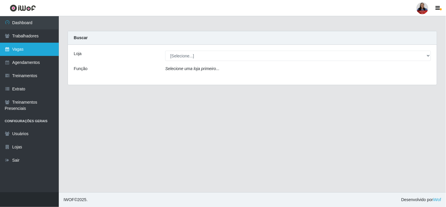
click at [33, 50] on link "Vagas" at bounding box center [29, 49] width 59 height 13
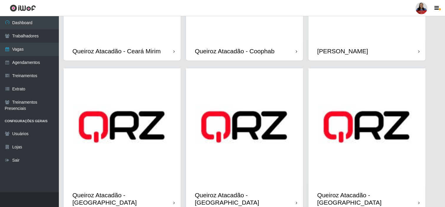
scroll to position [481, 0]
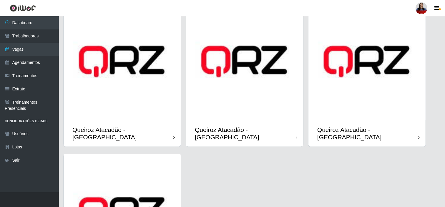
click at [227, 120] on div "Queiroz Atacadão - [GEOGRAPHIC_DATA]" at bounding box center [244, 133] width 117 height 26
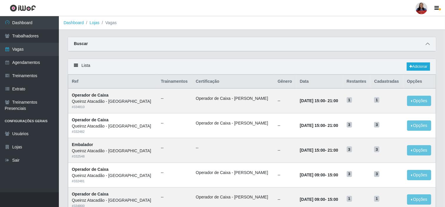
click at [427, 41] on span at bounding box center [427, 44] width 7 height 7
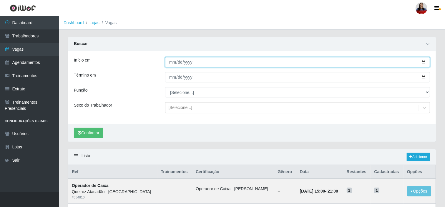
click at [423, 63] on input "Início em" at bounding box center [297, 62] width 265 height 10
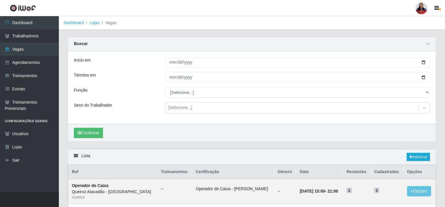
click at [431, 77] on div at bounding box center [297, 77] width 273 height 10
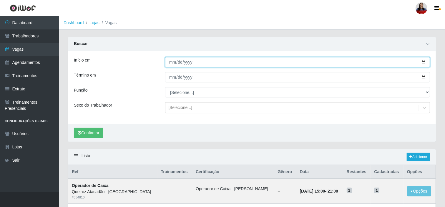
click at [425, 61] on input "Início em" at bounding box center [297, 62] width 265 height 10
type input "[DATE]"
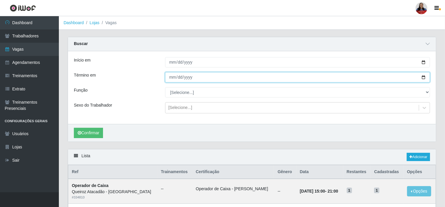
click at [422, 77] on input "Término em" at bounding box center [297, 77] width 265 height 10
type input "[DATE]"
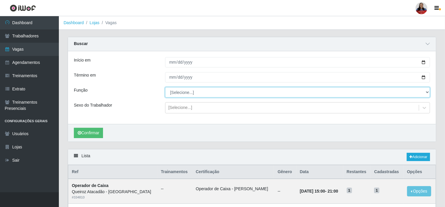
click at [179, 90] on select "[Selecione...] Auxiliar de Depósito Auxiliar de Depósito + Auxiliar de Depósito…" at bounding box center [297, 92] width 265 height 10
click at [165, 87] on select "[Selecione...] Auxiliar de Depósito Auxiliar de Depósito + Auxiliar de Depósito…" at bounding box center [297, 92] width 265 height 10
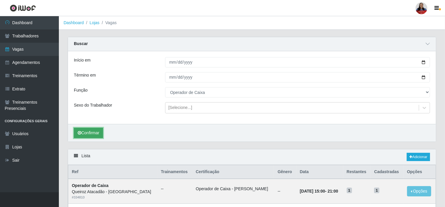
click at [101, 133] on button "Confirmar" at bounding box center [88, 133] width 29 height 10
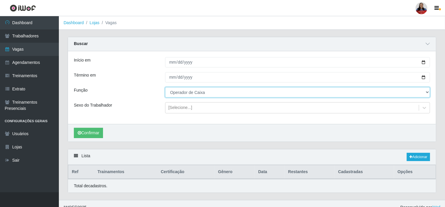
click at [203, 93] on select "[Selecione...] Auxiliar de Depósito Auxiliar de Depósito + Auxiliar de Depósito…" at bounding box center [297, 92] width 265 height 10
select select "72"
click at [165, 87] on select "[Selecione...] Auxiliar de Depósito Auxiliar de Depósito + Auxiliar de Depósito…" at bounding box center [297, 92] width 265 height 10
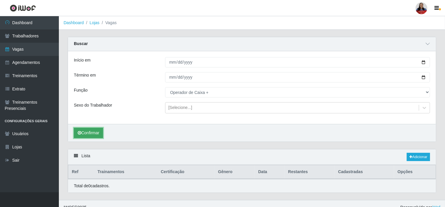
click at [98, 133] on button "Confirmar" at bounding box center [88, 133] width 29 height 10
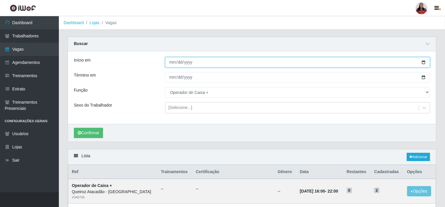
click at [425, 61] on input "[DATE]" at bounding box center [297, 62] width 265 height 10
type input "[DATE]"
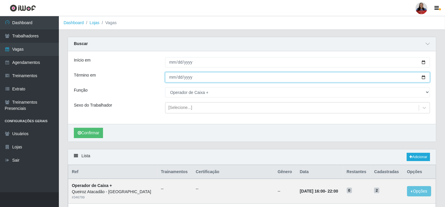
click at [422, 78] on input "[DATE]" at bounding box center [297, 77] width 265 height 10
type input "[DATE]"
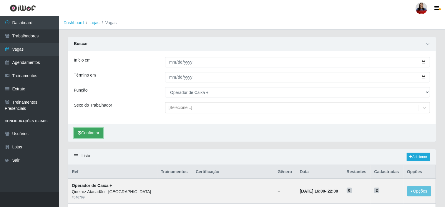
click at [101, 130] on button "Confirmar" at bounding box center [88, 133] width 29 height 10
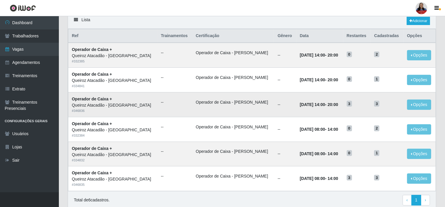
scroll to position [139, 0]
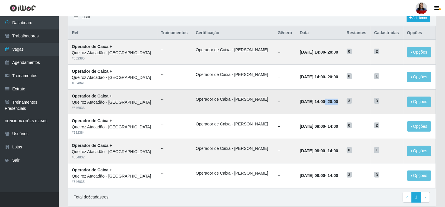
drag, startPoint x: 307, startPoint y: 101, endPoint x: 335, endPoint y: 105, distance: 27.9
click at [335, 105] on td "[DATE] 14:00 - 20:00" at bounding box center [319, 101] width 47 height 25
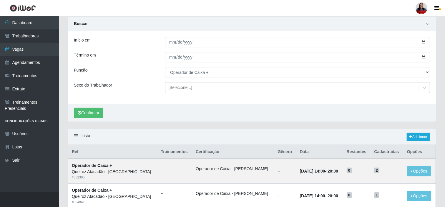
scroll to position [8, 0]
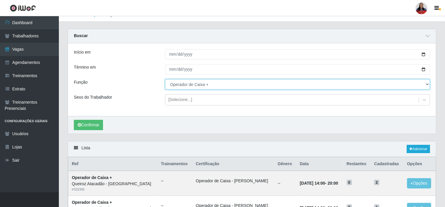
click at [413, 84] on select "[Selecione...] Auxiliar de Depósito Auxiliar de Depósito + Auxiliar de Depósito…" at bounding box center [297, 84] width 265 height 10
select select "82"
click at [165, 79] on select "[Selecione...] Auxiliar de Depósito Auxiliar de Depósito + Auxiliar de Depósito…" at bounding box center [297, 84] width 265 height 10
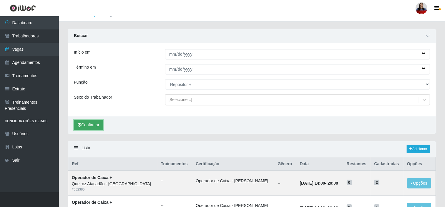
click at [98, 120] on button "Confirmar" at bounding box center [88, 125] width 29 height 10
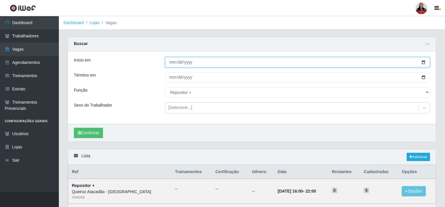
click at [422, 62] on input "[DATE]" at bounding box center [297, 62] width 265 height 10
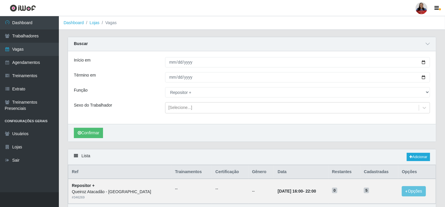
click at [122, 76] on div "Término em" at bounding box center [114, 77] width 91 height 10
